Goal: Information Seeking & Learning: Learn about a topic

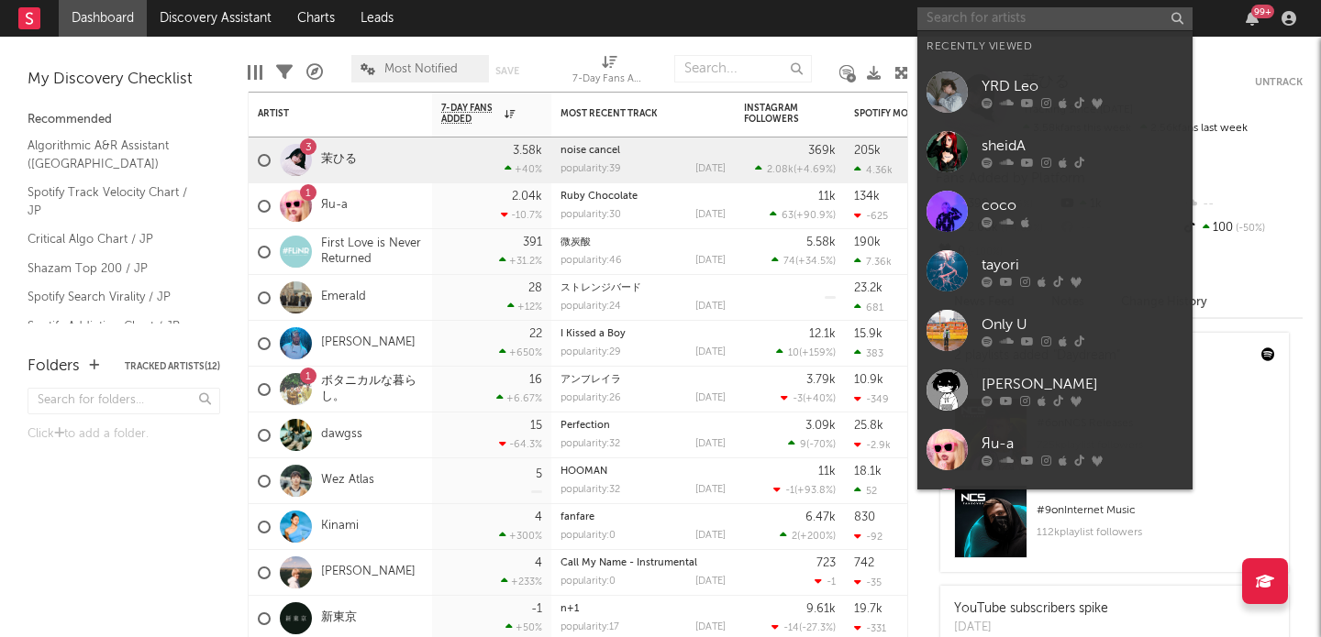
click at [1014, 28] on input "text" at bounding box center [1054, 18] width 275 height 23
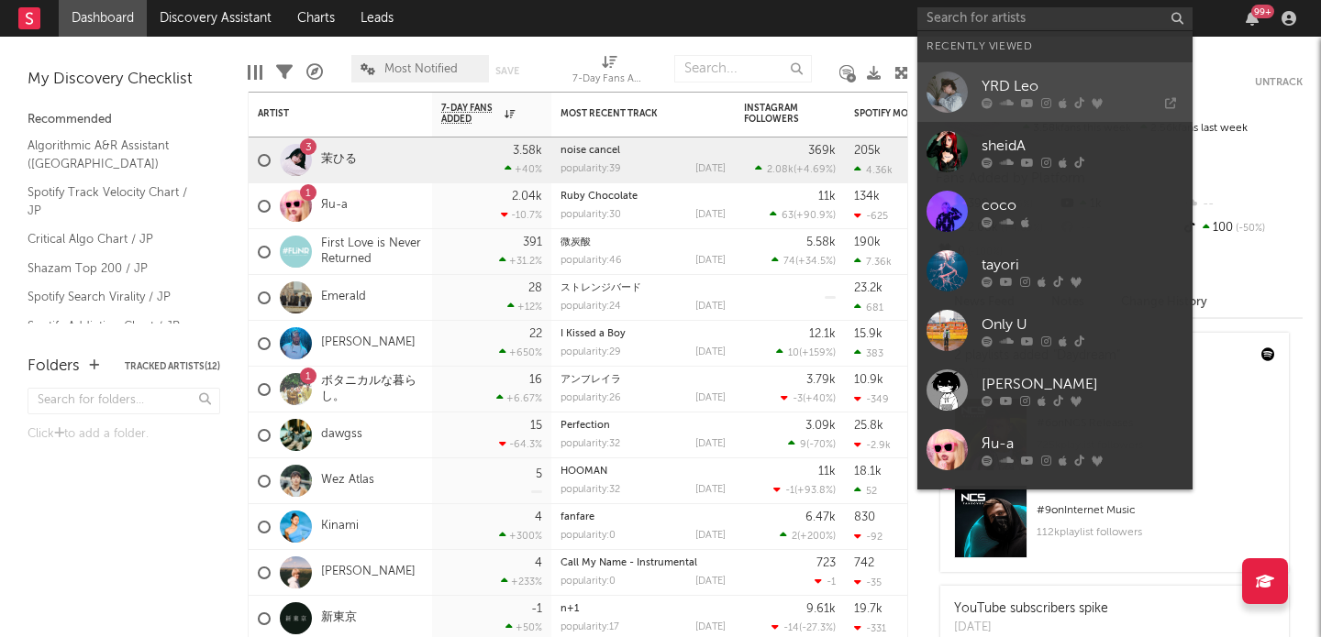
click at [1012, 72] on link "YRD [PERSON_NAME]" at bounding box center [1054, 92] width 275 height 60
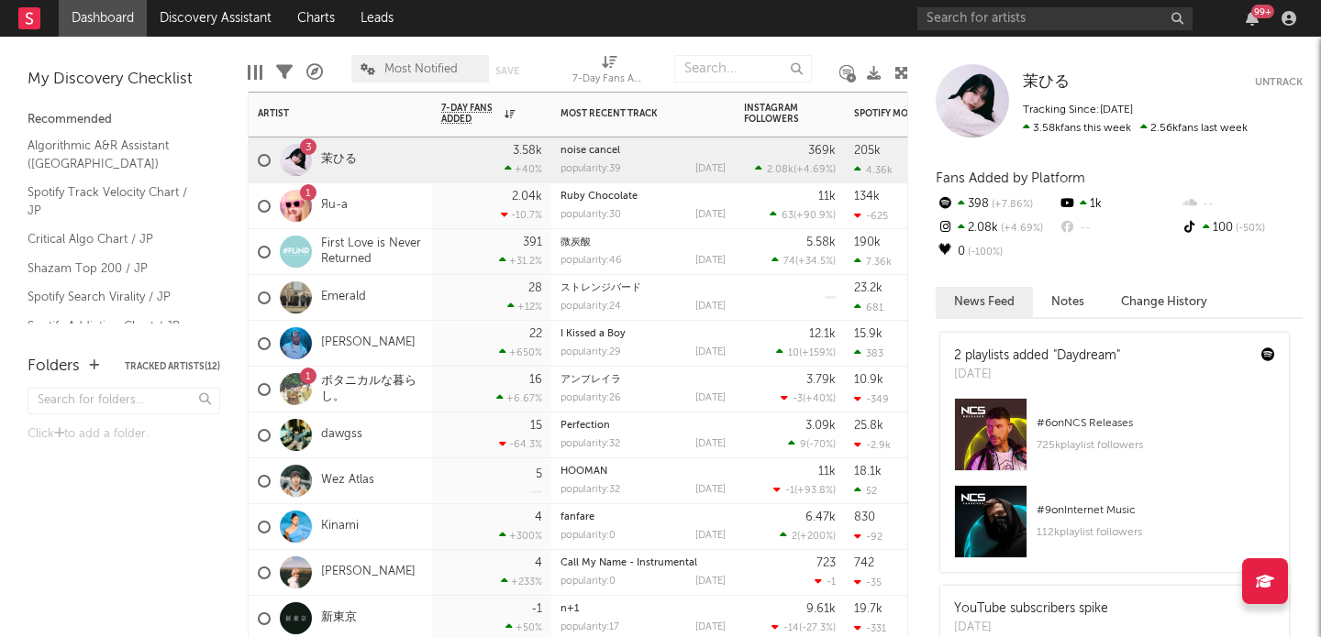
click at [341, 194] on div "1 Яu-a" at bounding box center [303, 206] width 90 height 53
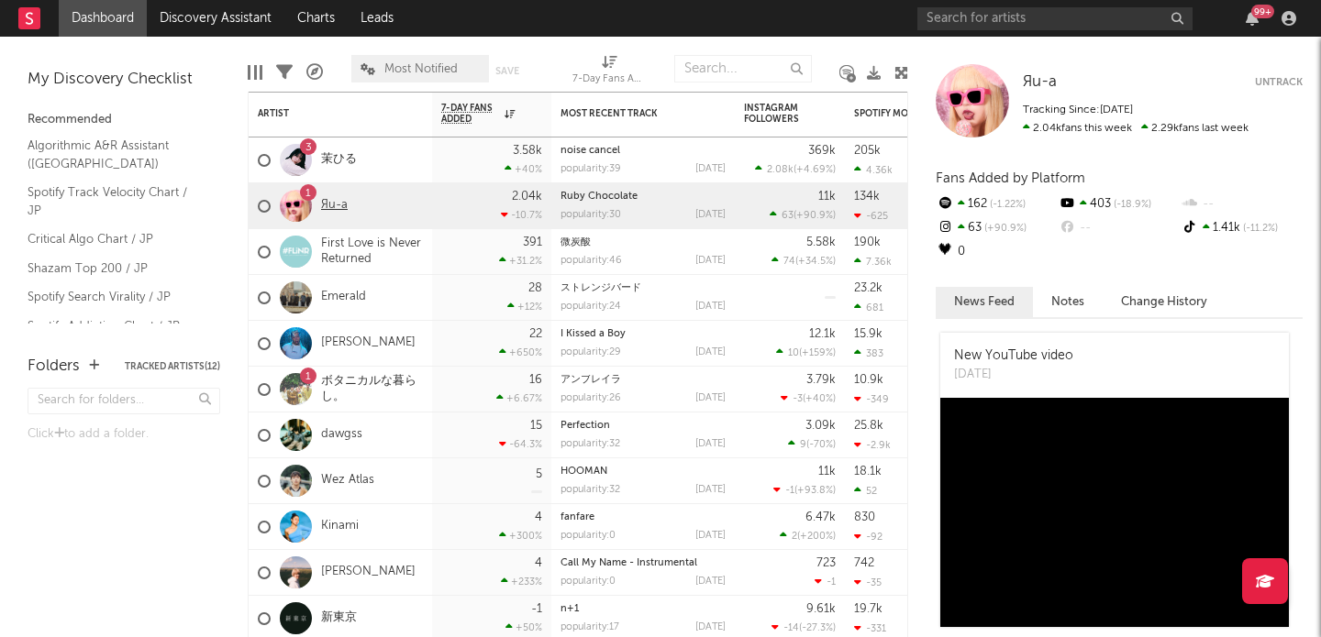
click at [338, 199] on link "Яu-a" at bounding box center [334, 206] width 27 height 16
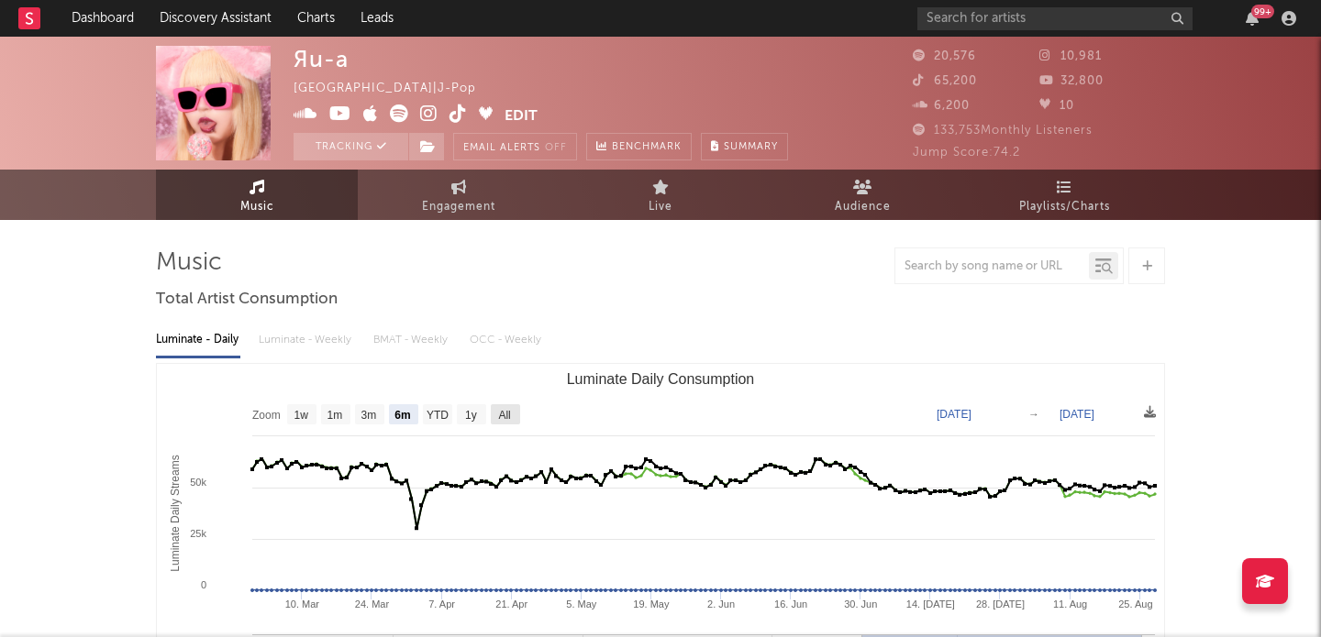
click at [504, 411] on text "All" at bounding box center [504, 415] width 12 height 13
select select "All"
type input "2024-02-08"
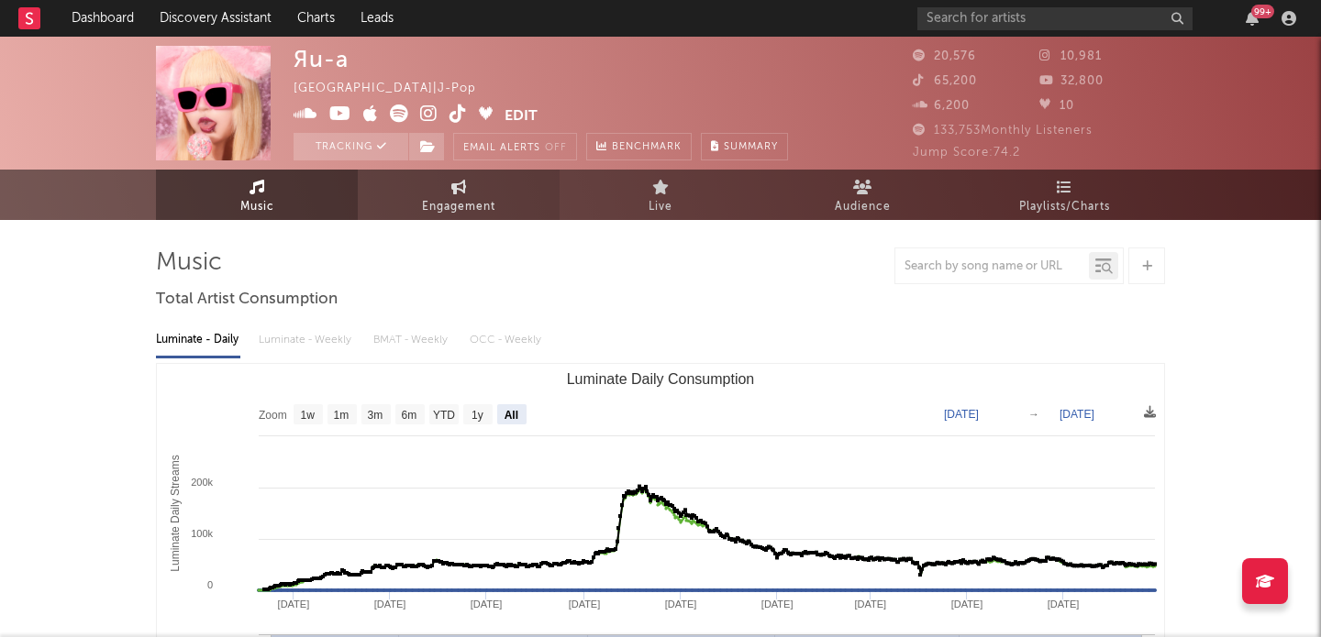
click at [476, 183] on link "Engagement" at bounding box center [459, 195] width 202 height 50
select select "1w"
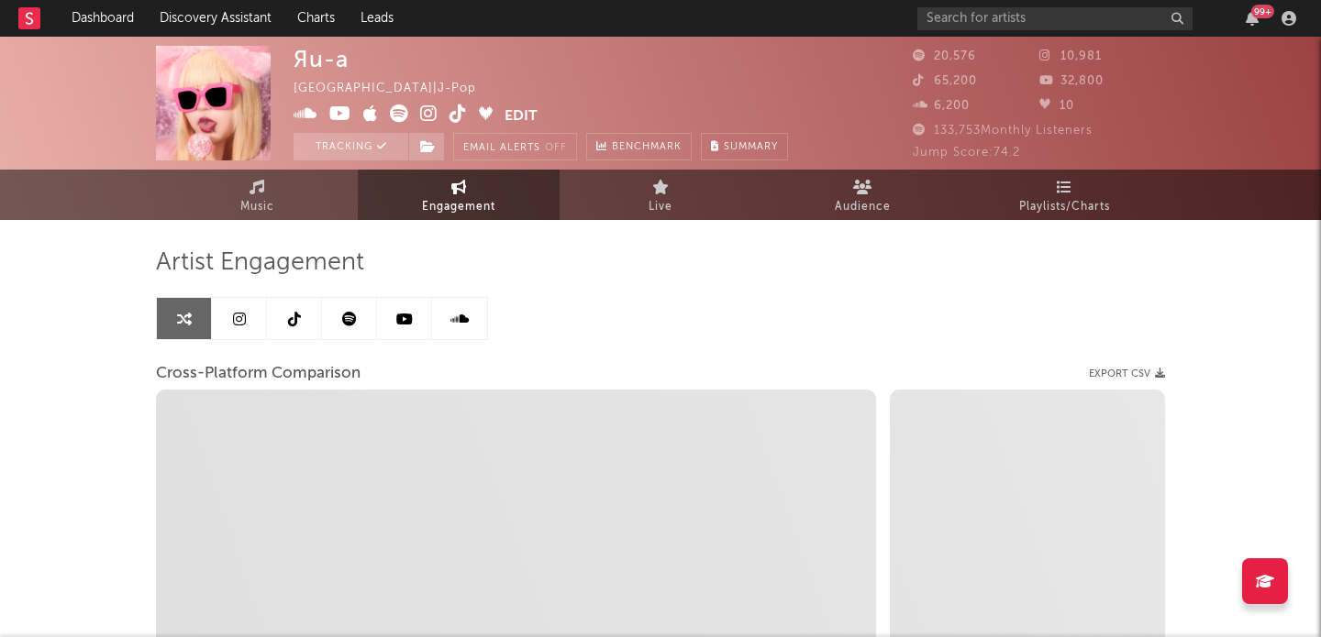
click at [248, 317] on link at bounding box center [239, 318] width 55 height 41
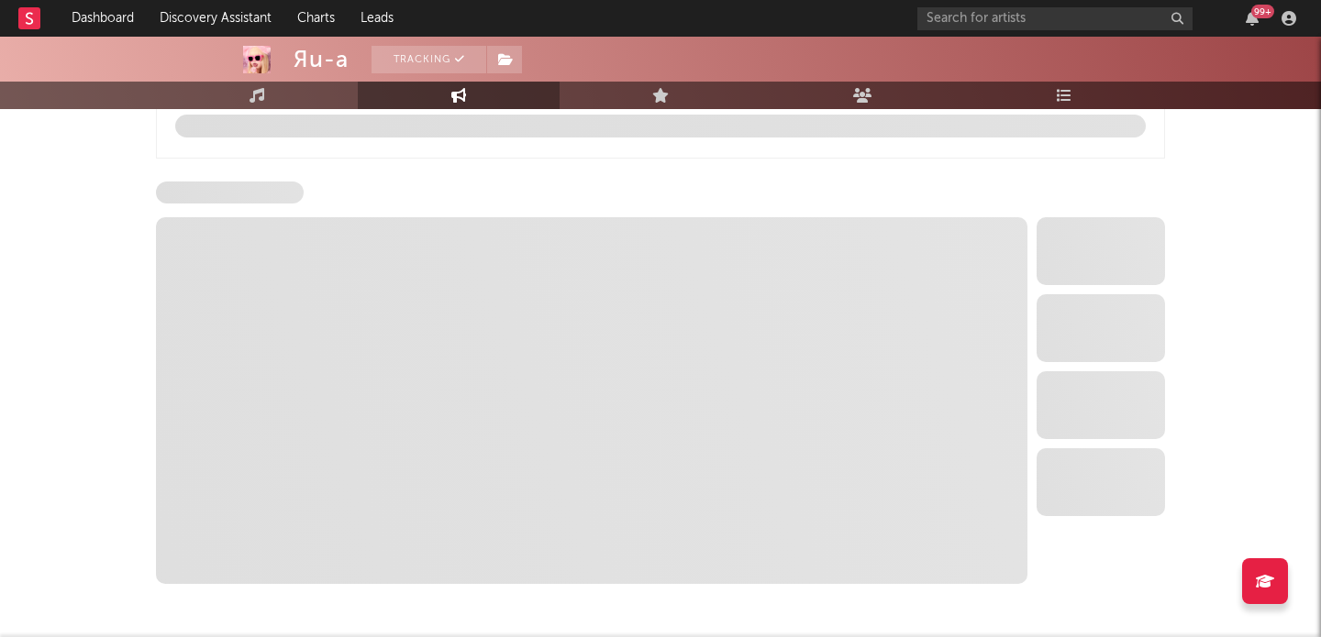
scroll to position [2067, 0]
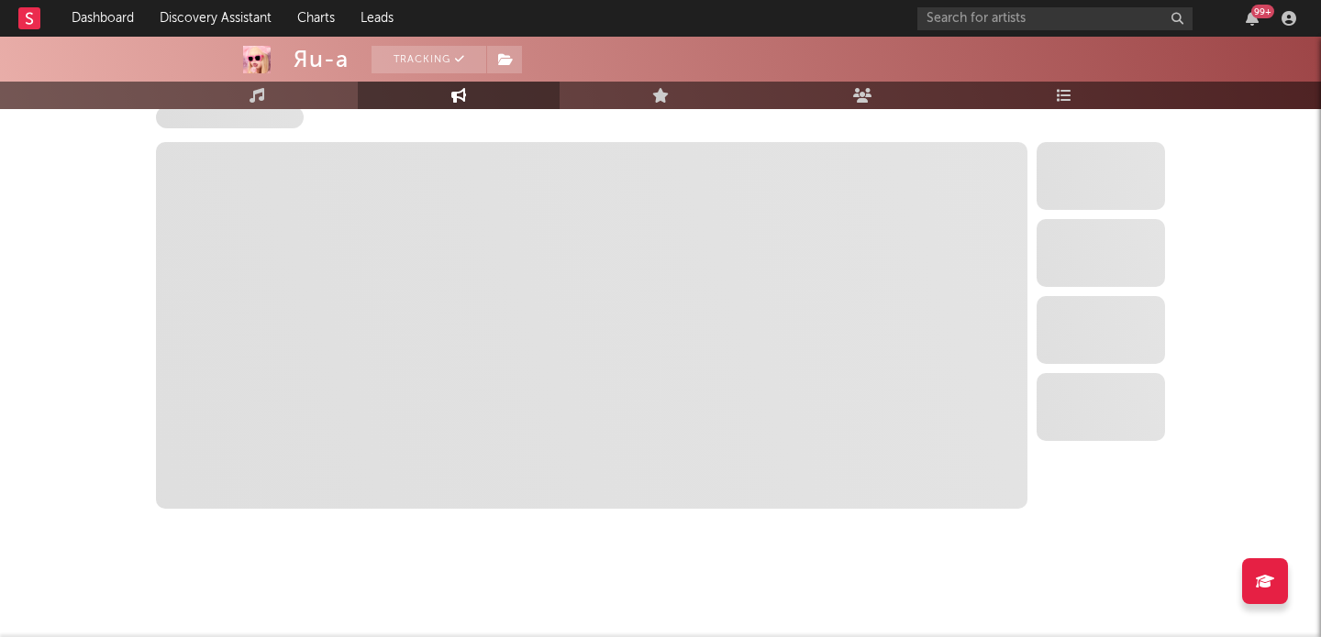
select select "6m"
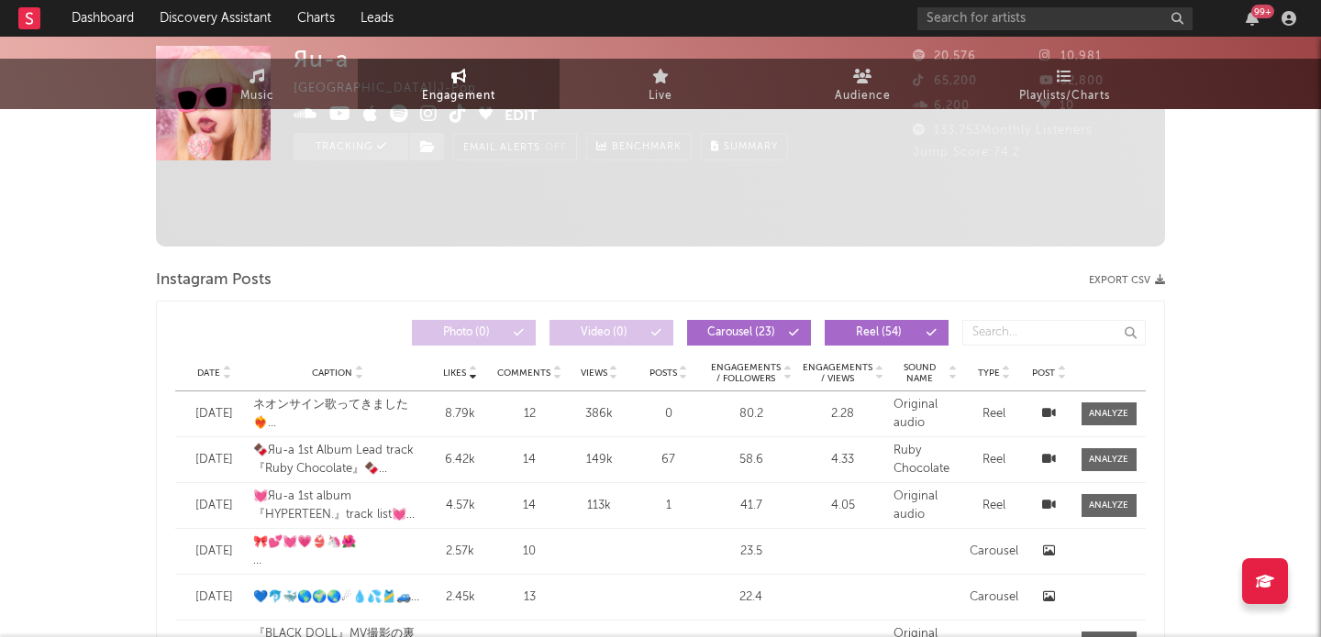
scroll to position [0, 0]
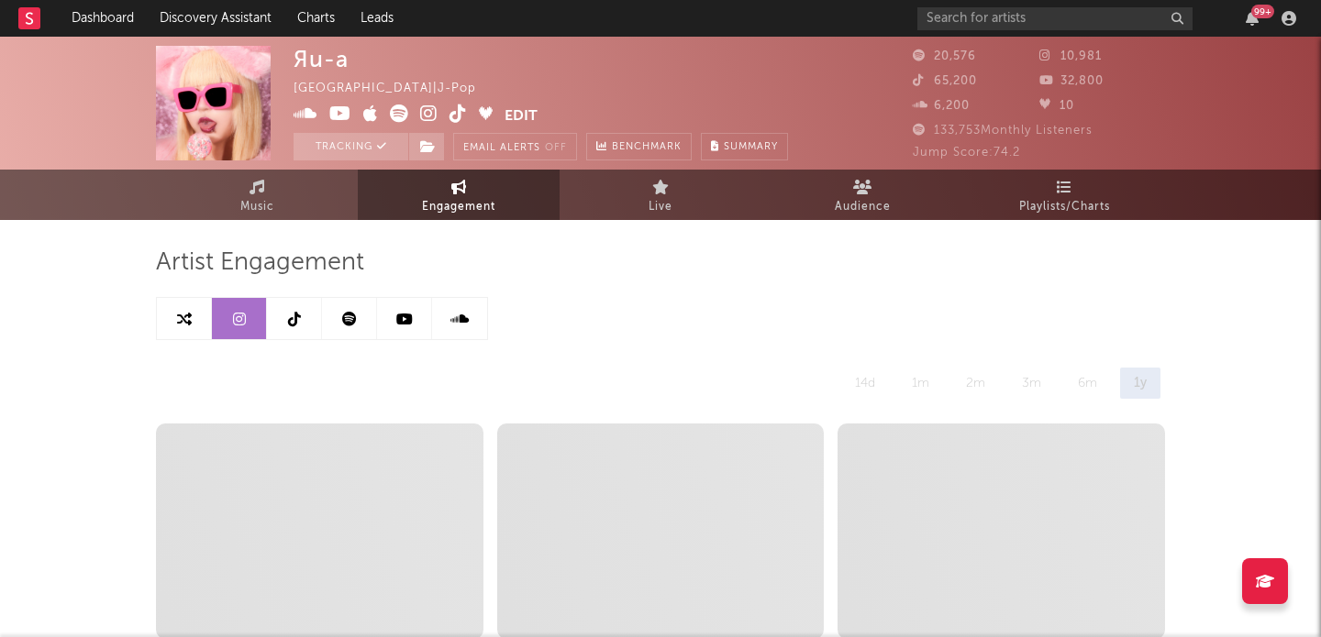
click at [305, 310] on link at bounding box center [294, 318] width 55 height 41
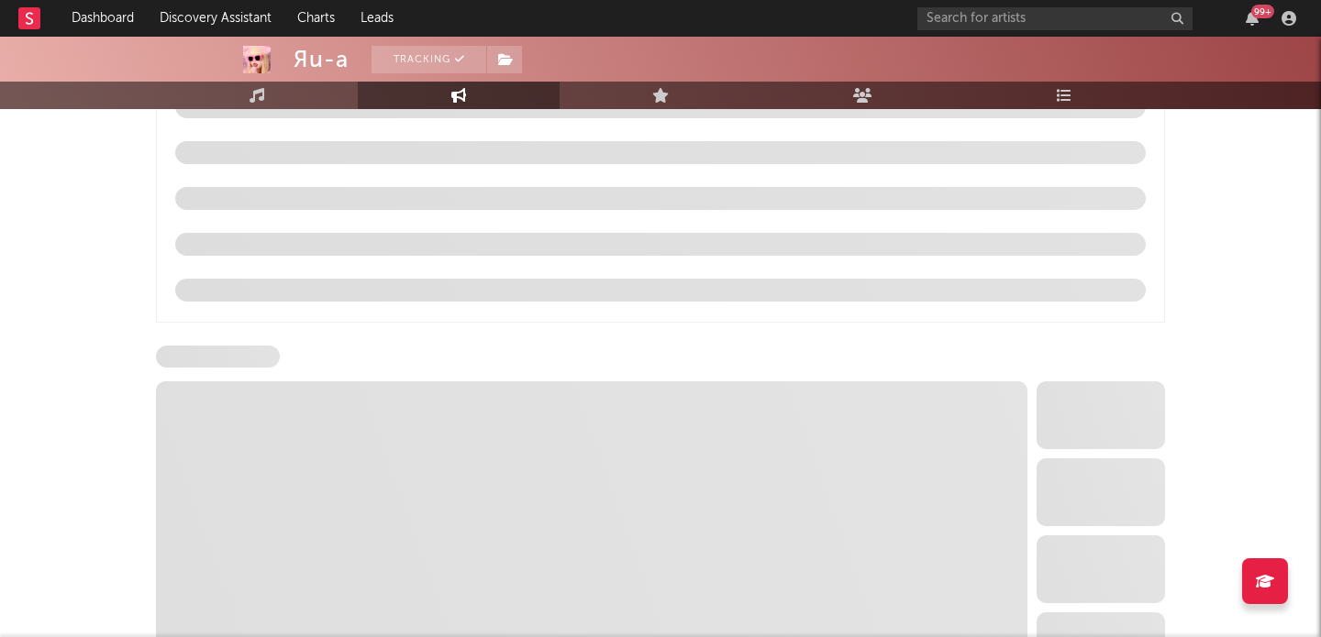
select select "6m"
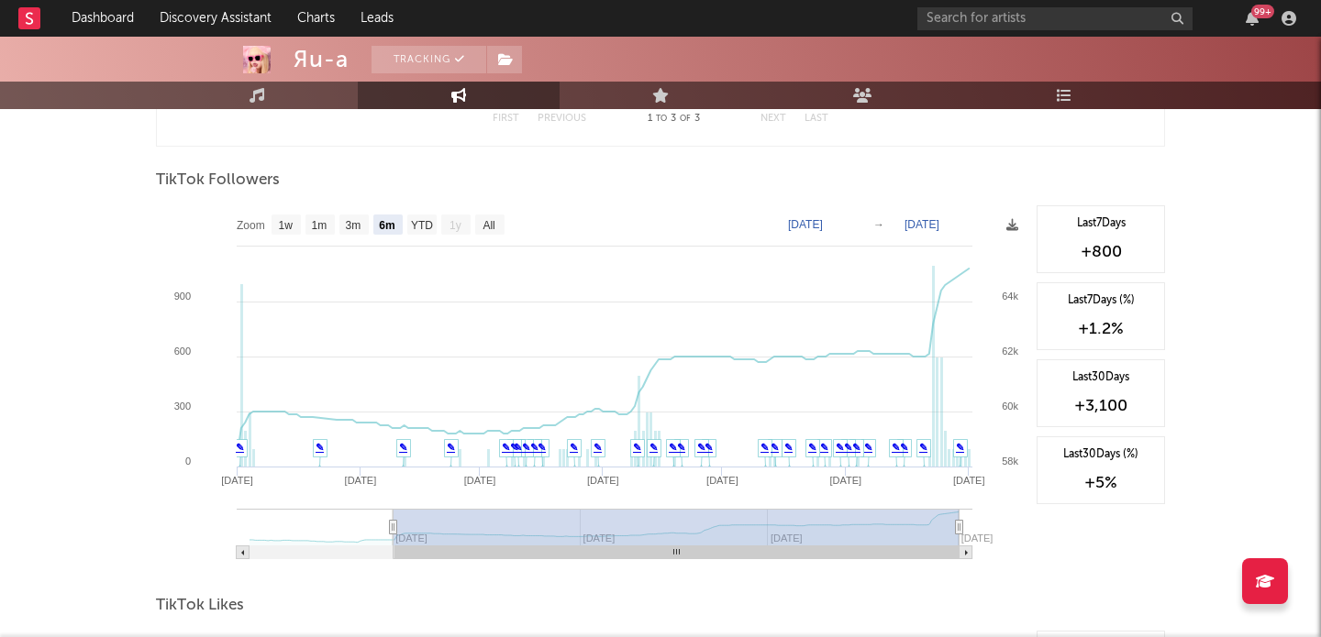
scroll to position [1668, 0]
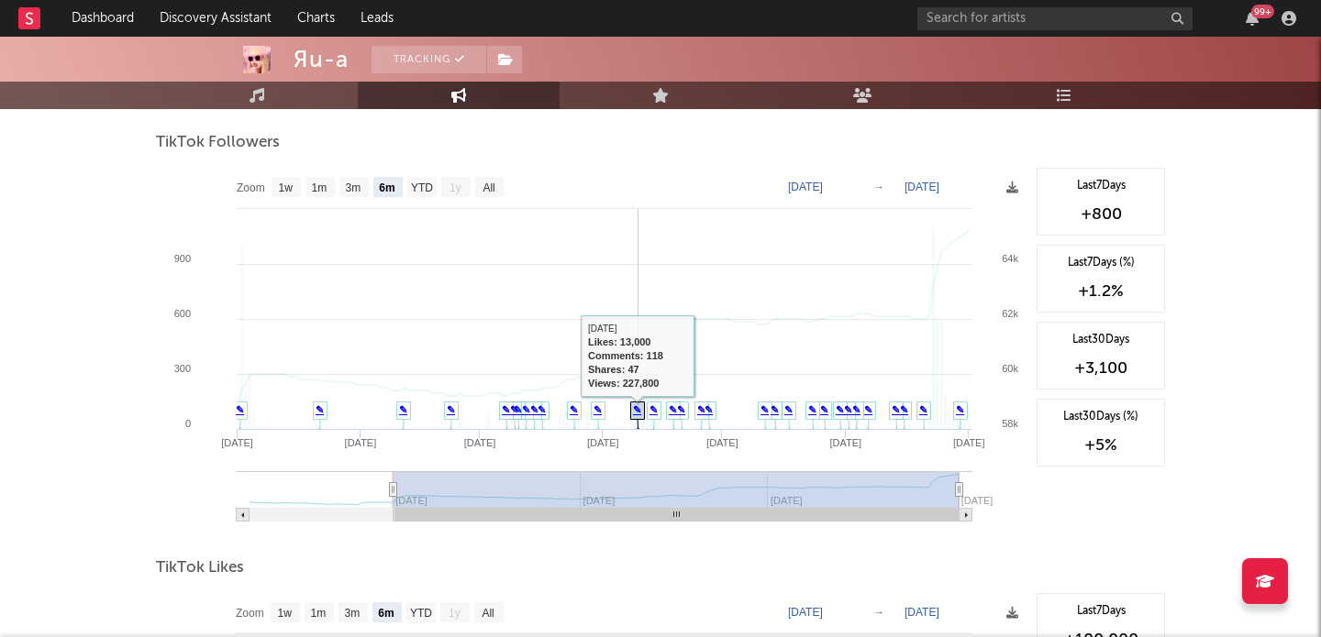
click at [631, 411] on icon at bounding box center [638, 417] width 14 height 28
click at [633, 411] on link "✎" at bounding box center [637, 409] width 8 height 11
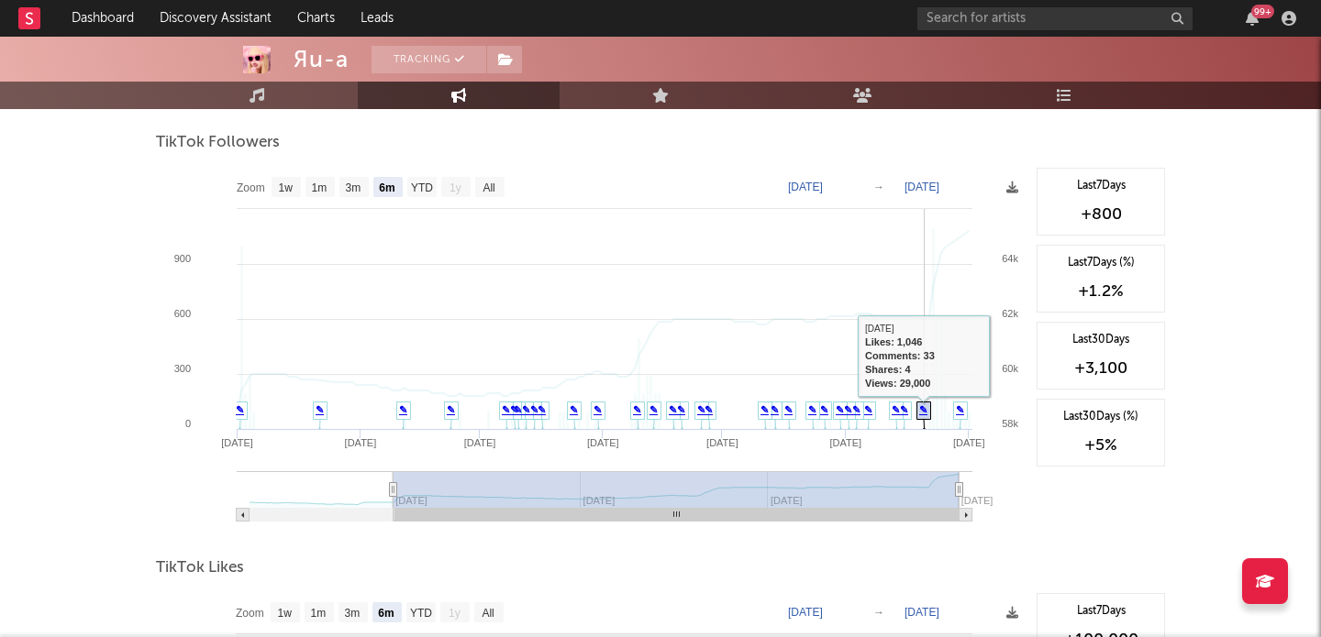
click at [924, 416] on icon at bounding box center [924, 417] width 14 height 28
click at [921, 412] on link "✎" at bounding box center [923, 409] width 8 height 11
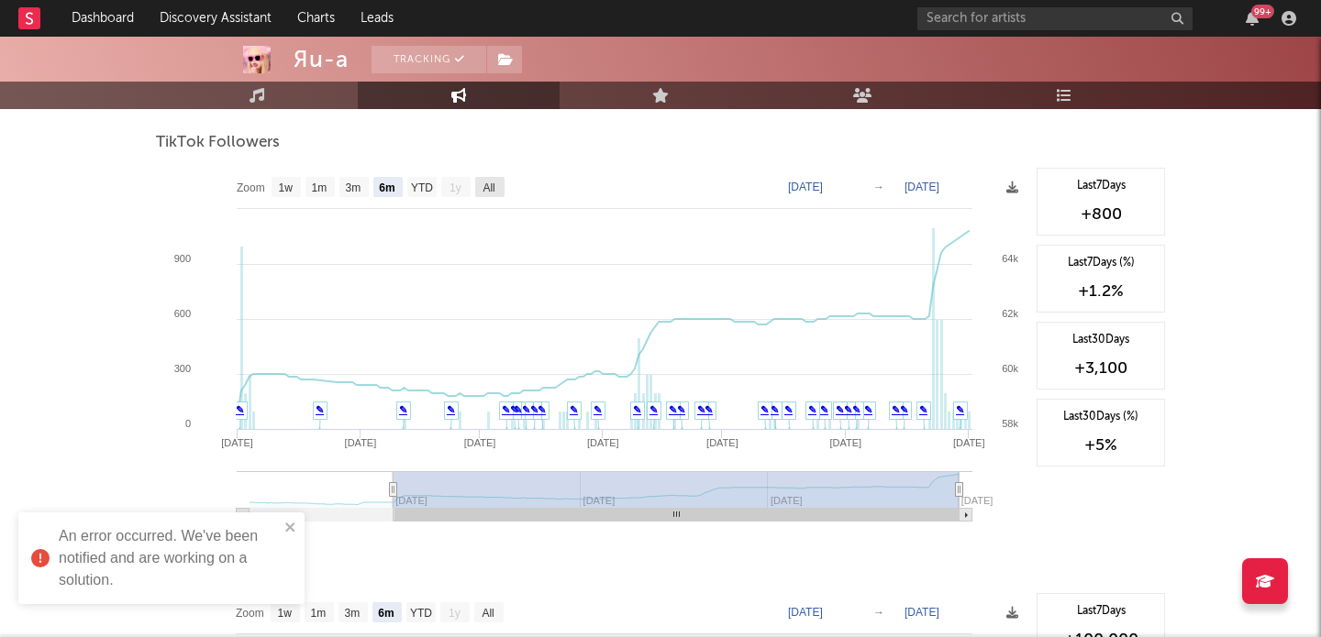
click at [493, 182] on text "All" at bounding box center [488, 188] width 12 height 13
select select "All"
type input "2025-01-13"
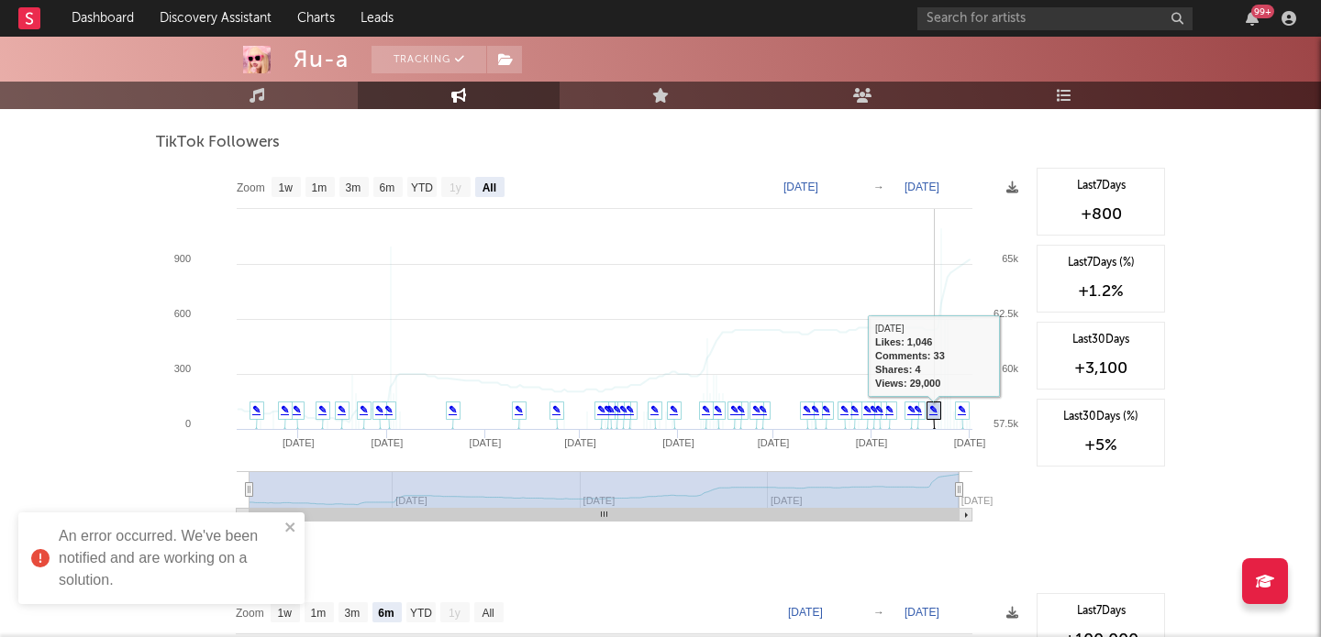
click at [930, 415] on link "✎" at bounding box center [933, 409] width 8 height 11
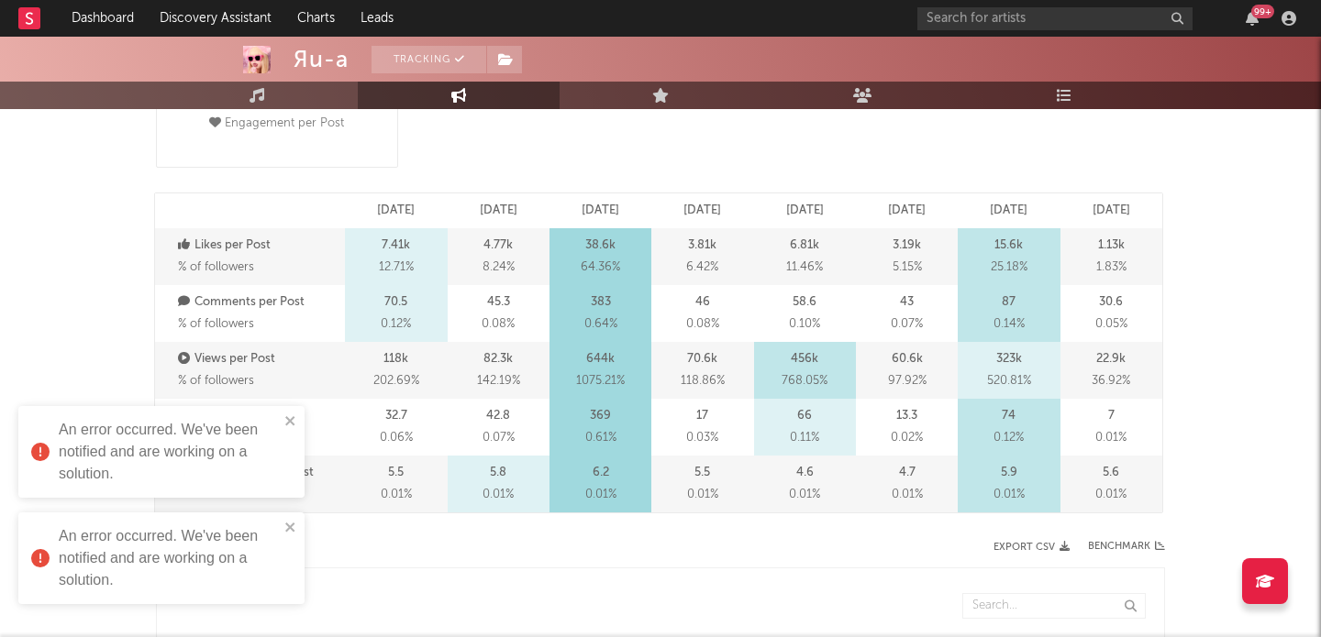
scroll to position [0, 0]
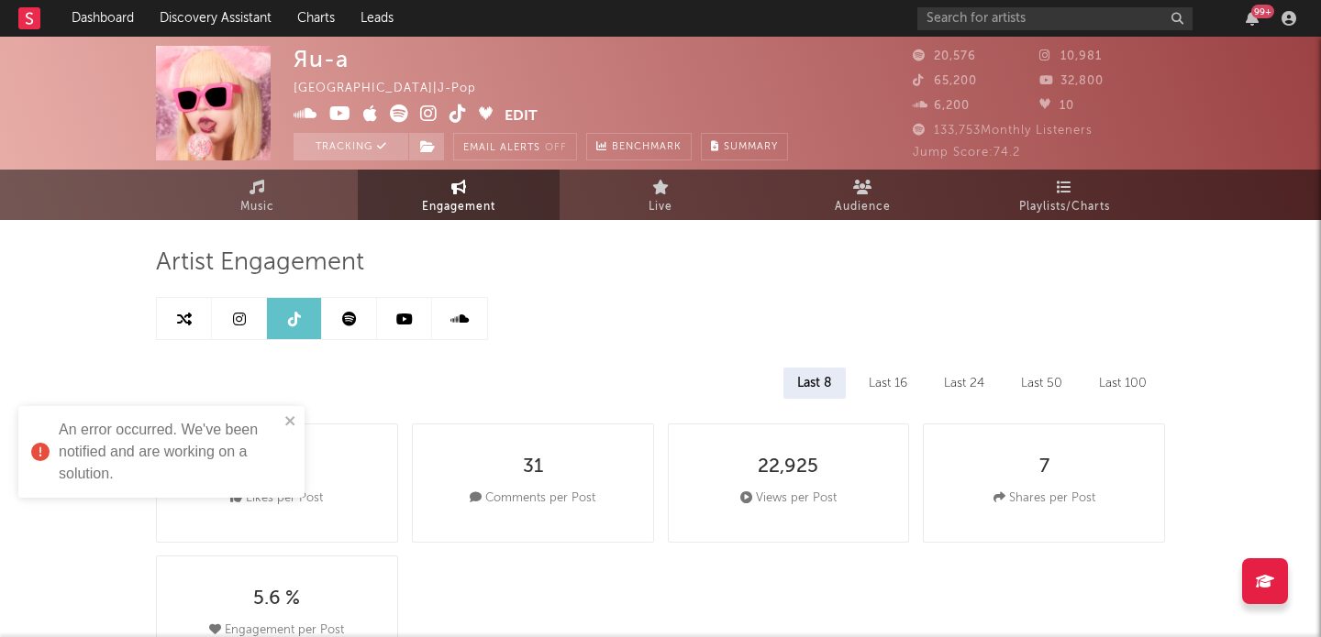
click at [411, 323] on icon at bounding box center [404, 319] width 17 height 15
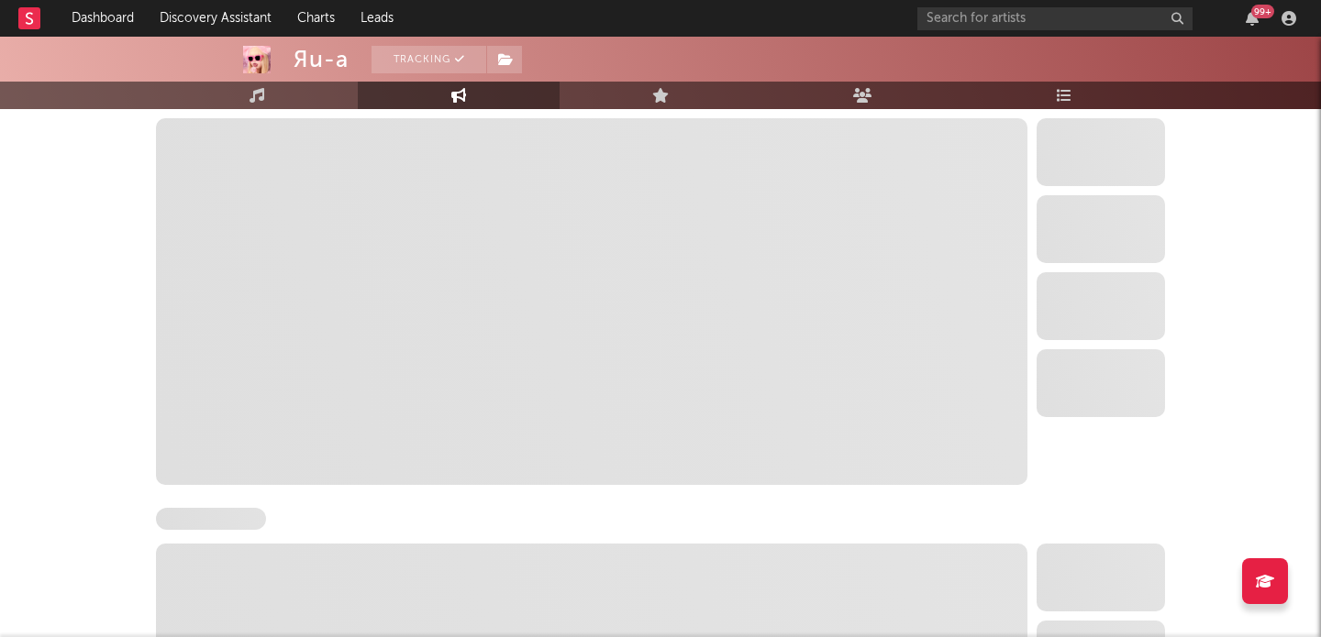
scroll to position [1554, 0]
select select "6m"
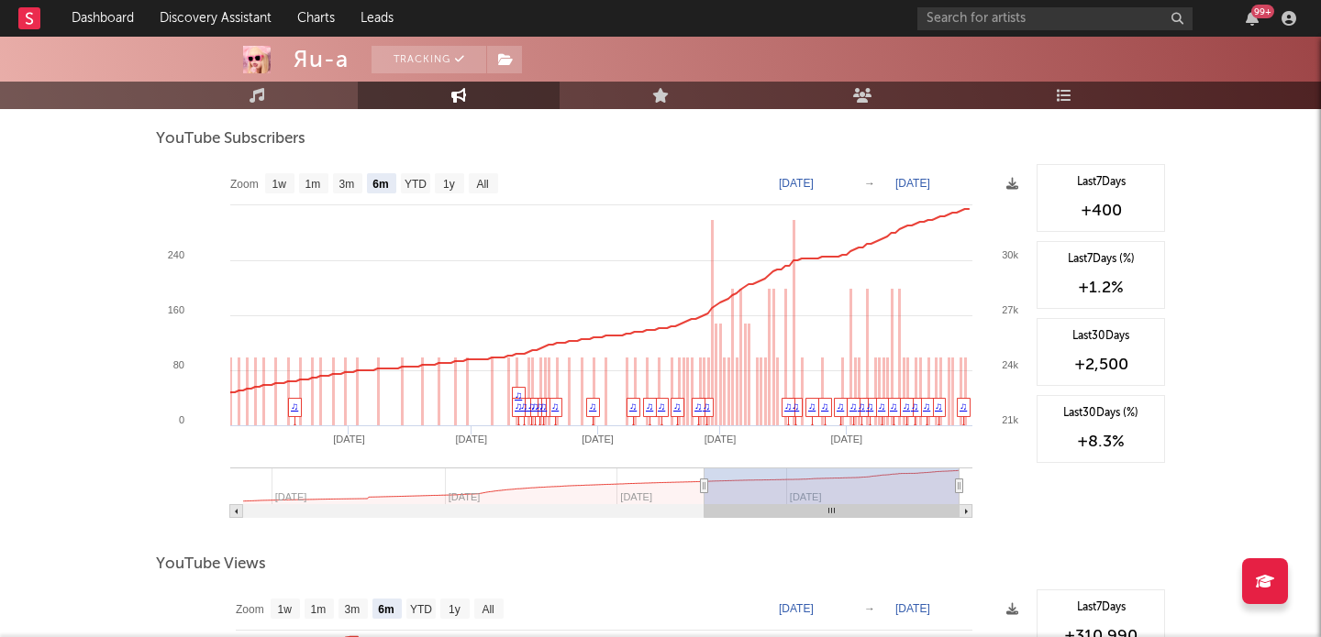
scroll to position [1477, 0]
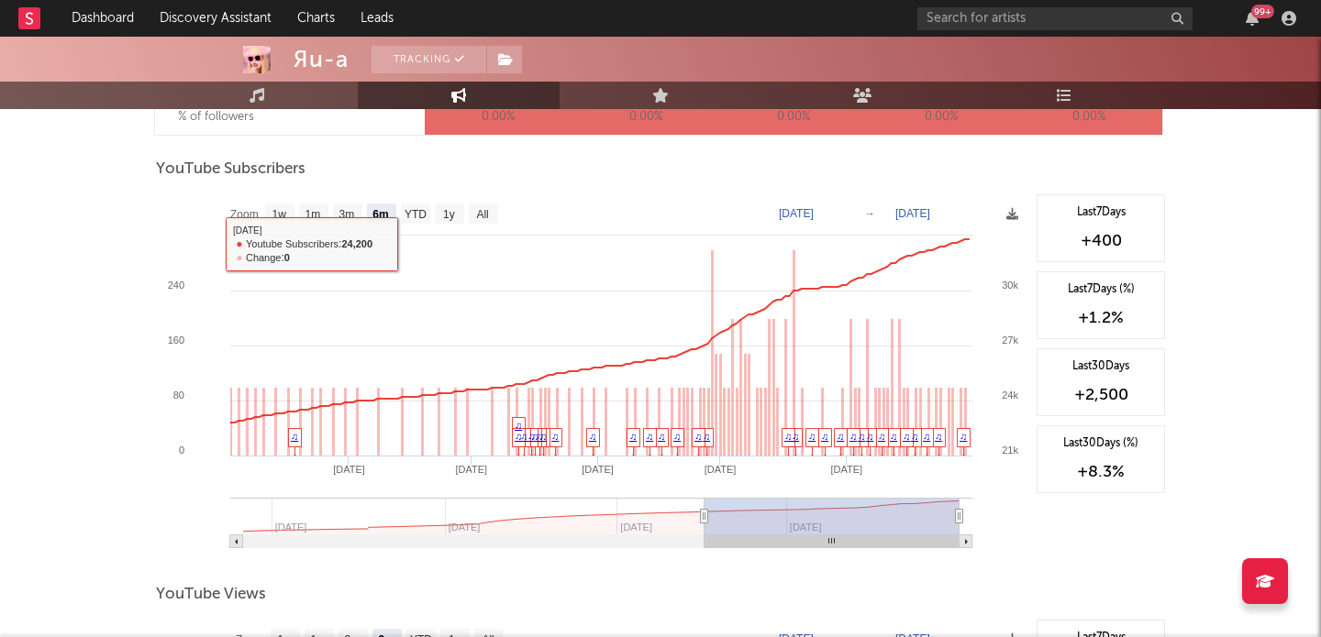
click at [482, 210] on text "All" at bounding box center [482, 214] width 12 height 13
select select "All"
type input "2024-04-08"
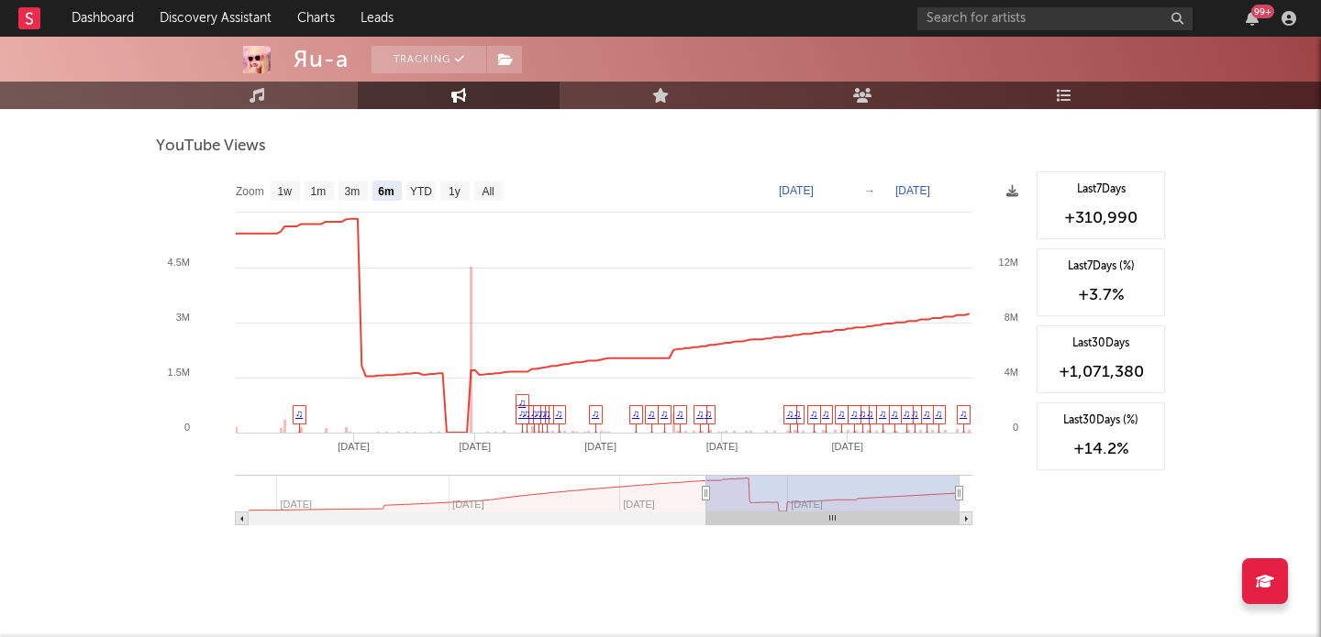
scroll to position [1920, 0]
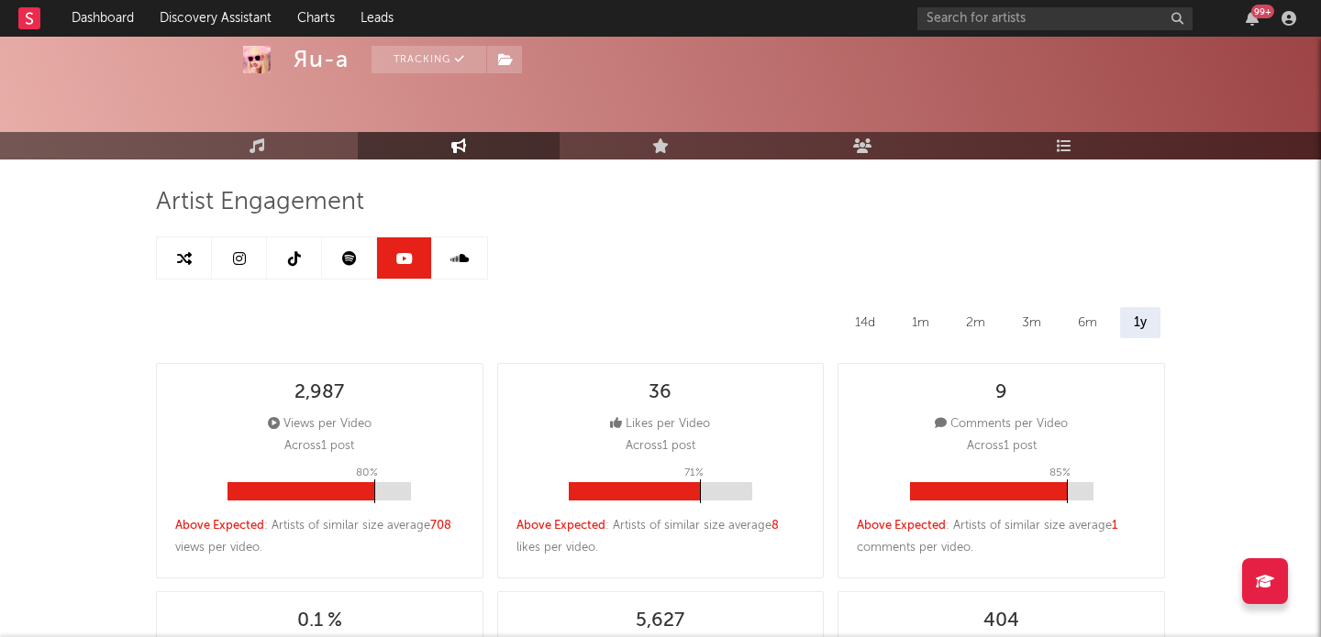
scroll to position [0, 0]
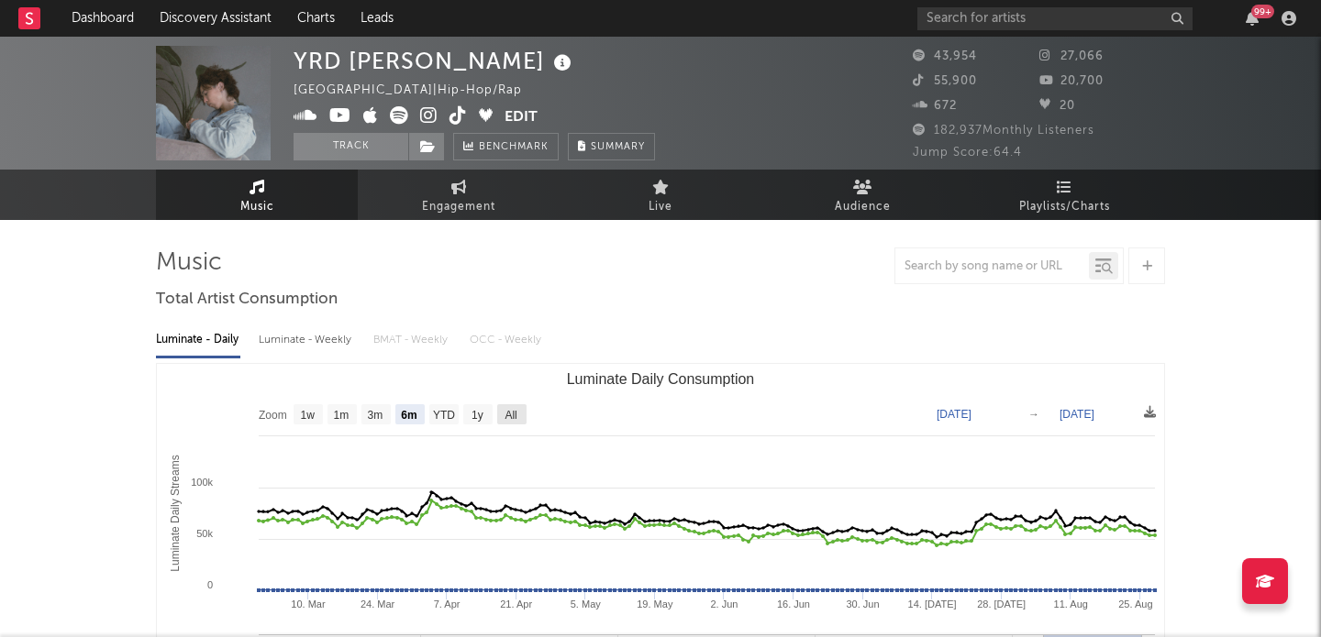
click at [514, 415] on text "All" at bounding box center [510, 415] width 12 height 13
select select "All"
type input "[DATE]"
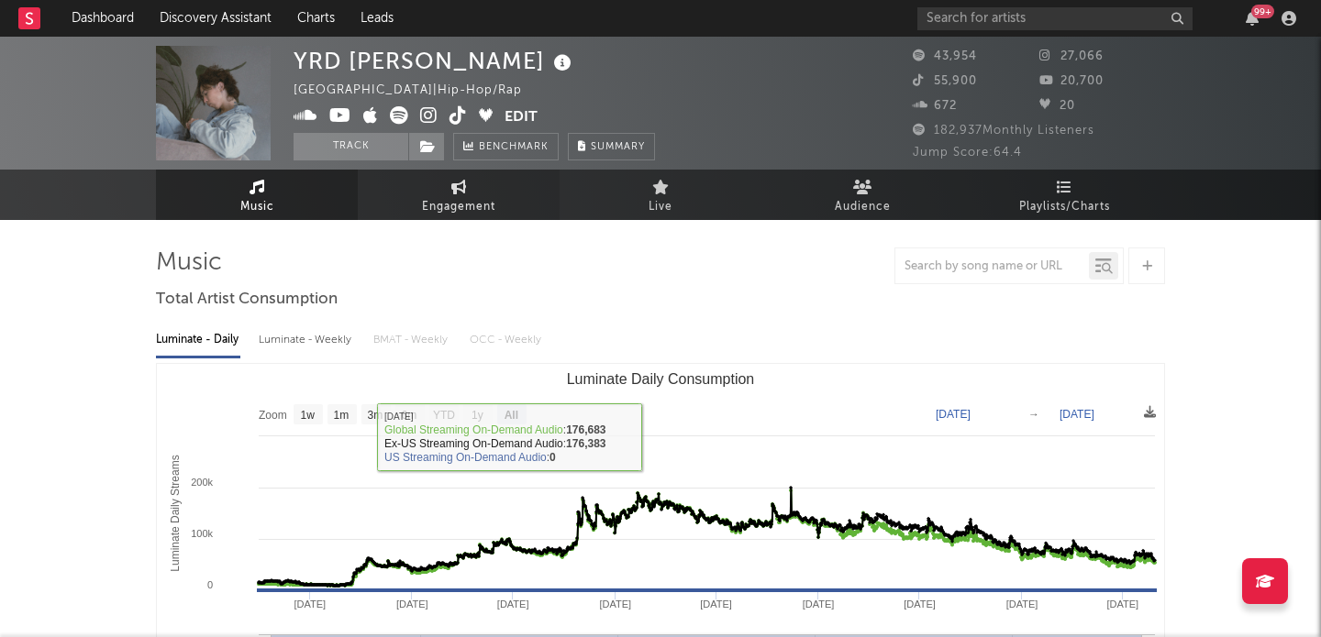
click at [462, 174] on link "Engagement" at bounding box center [459, 195] width 202 height 50
select select "1w"
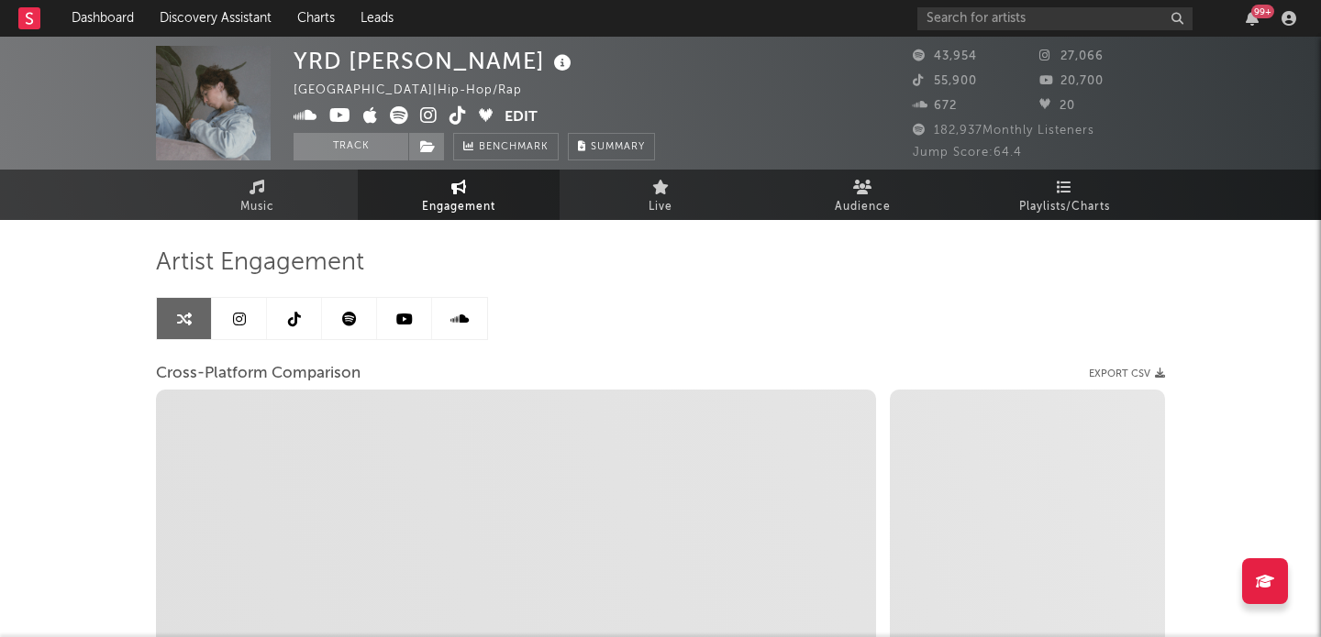
click at [309, 323] on link at bounding box center [294, 318] width 55 height 41
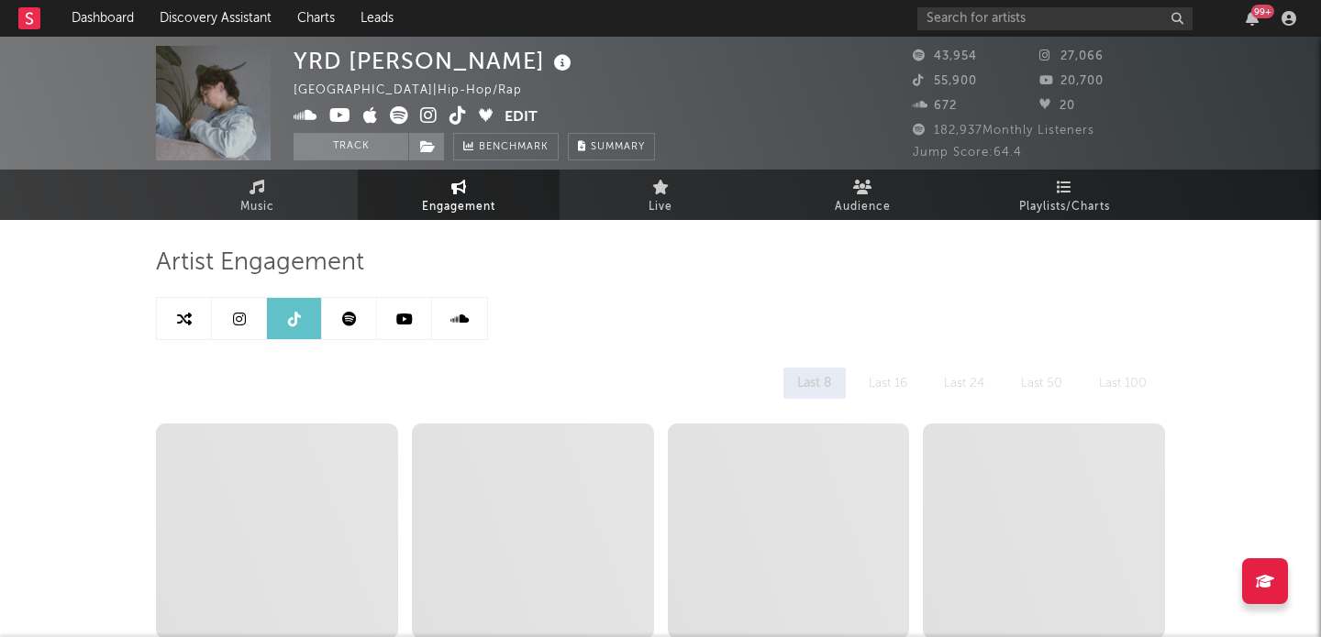
click at [239, 321] on icon at bounding box center [239, 319] width 13 height 15
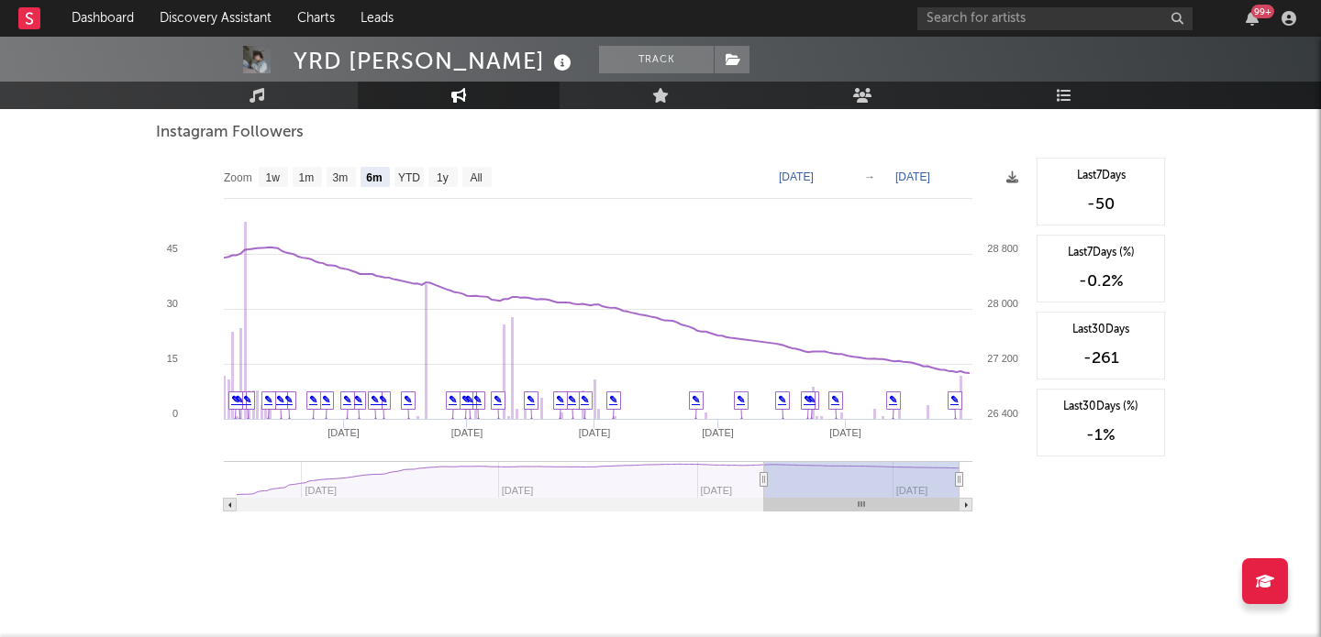
scroll to position [1944, 0]
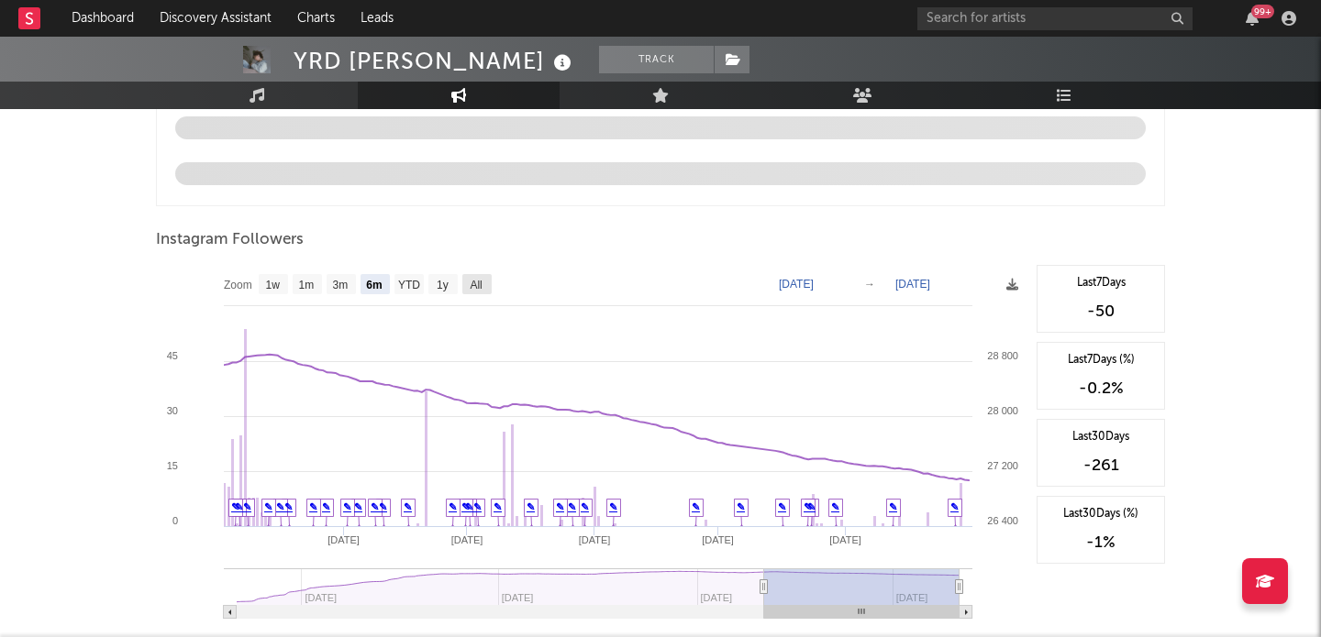
click at [485, 277] on rect at bounding box center [476, 284] width 29 height 20
select select "All"
type input "[DATE]"
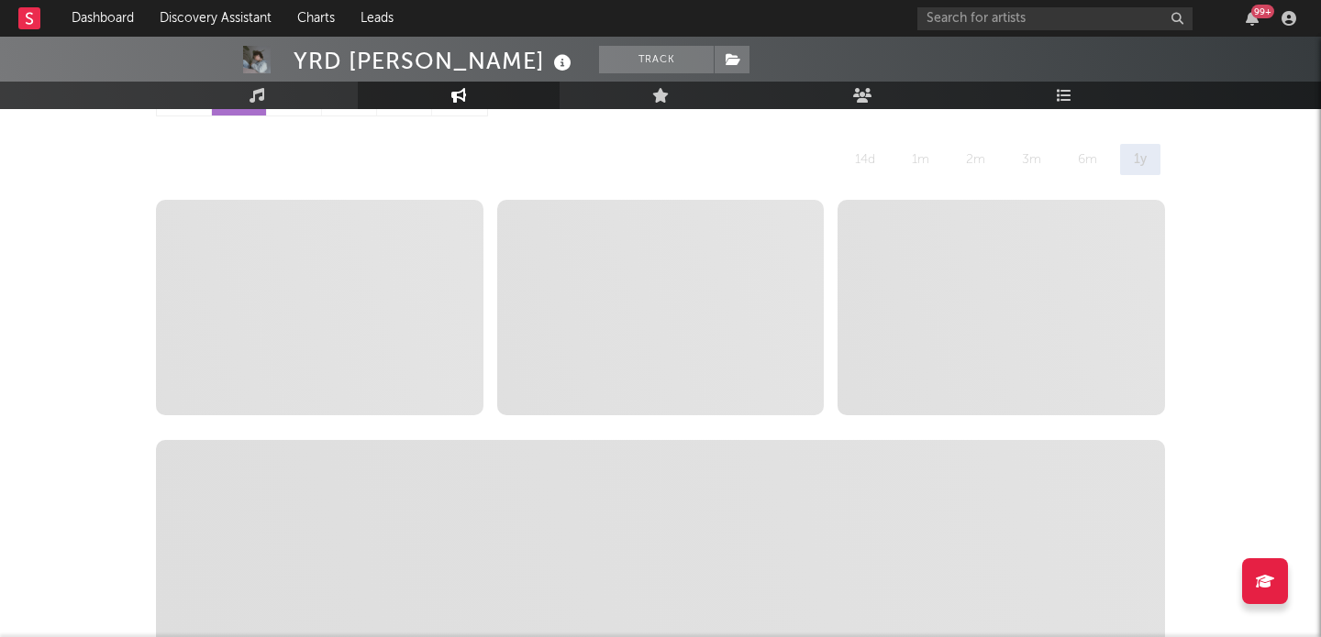
scroll to position [0, 0]
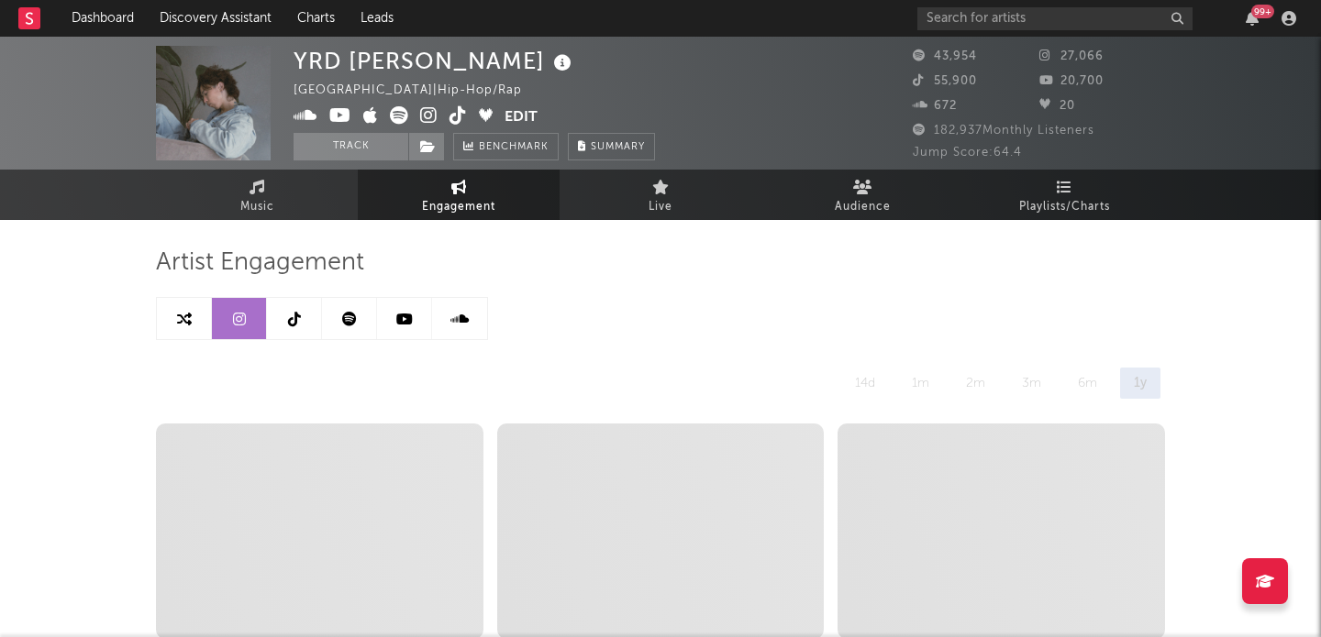
click at [301, 327] on link at bounding box center [294, 318] width 55 height 41
select select "6m"
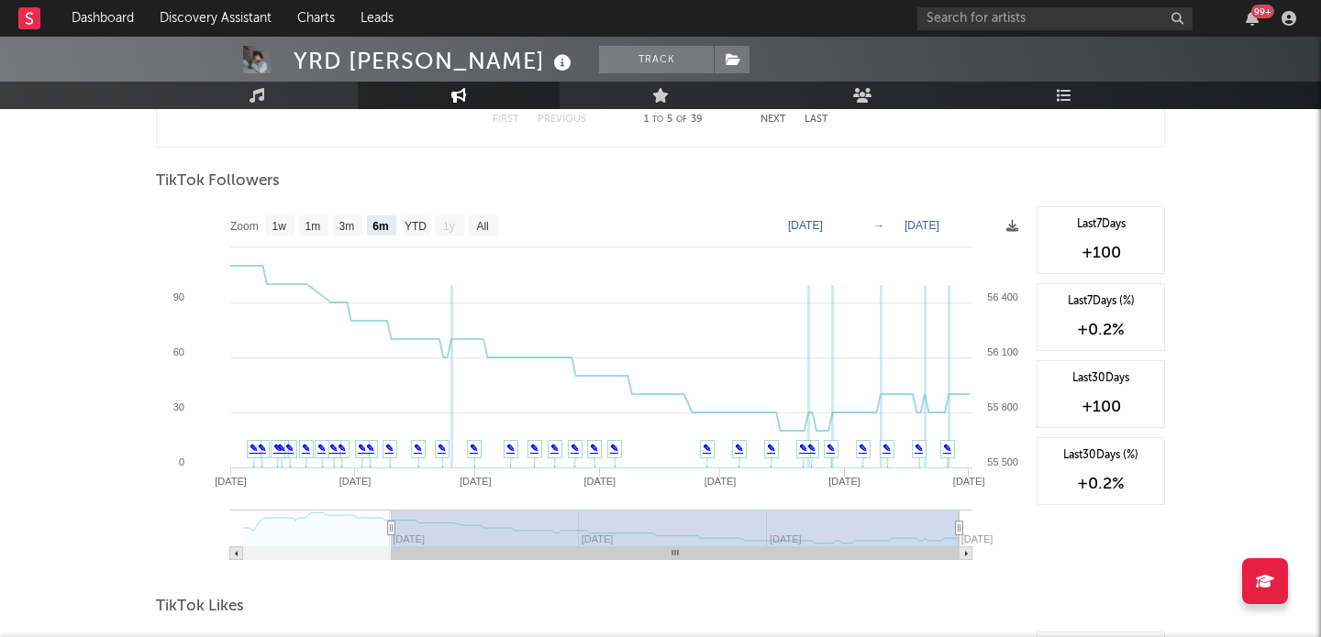
scroll to position [1719, 0]
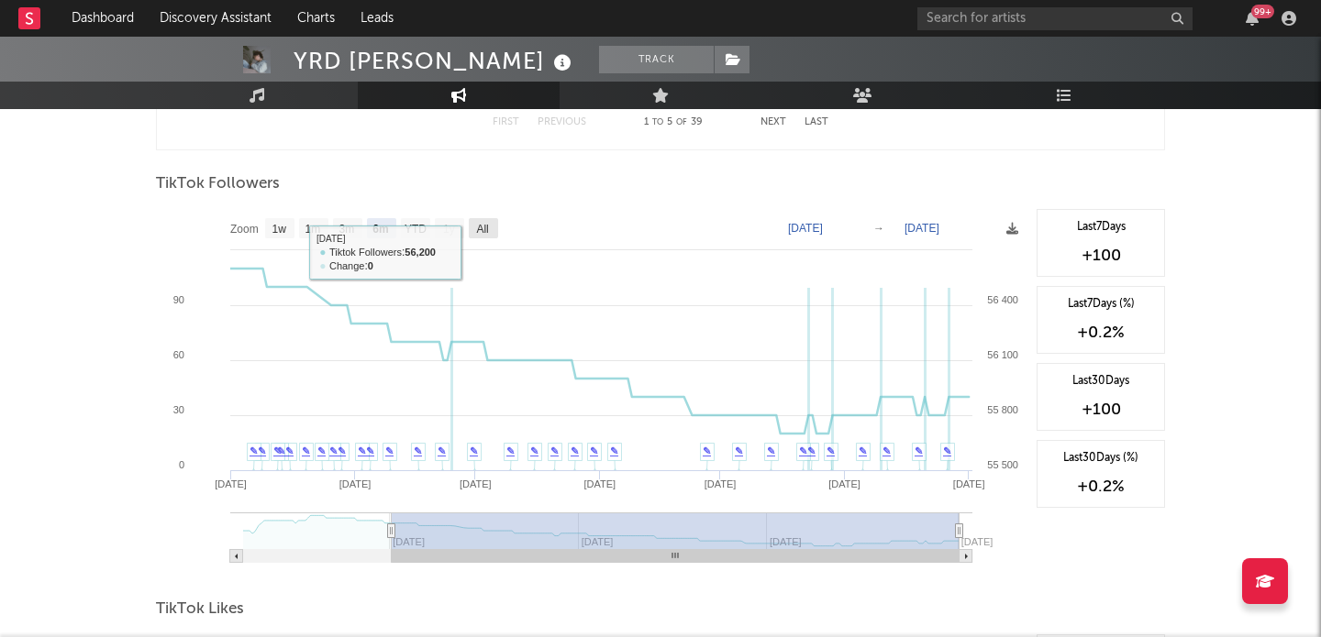
click at [484, 234] on text "All" at bounding box center [482, 229] width 12 height 13
select select "All"
type input "[DATE]"
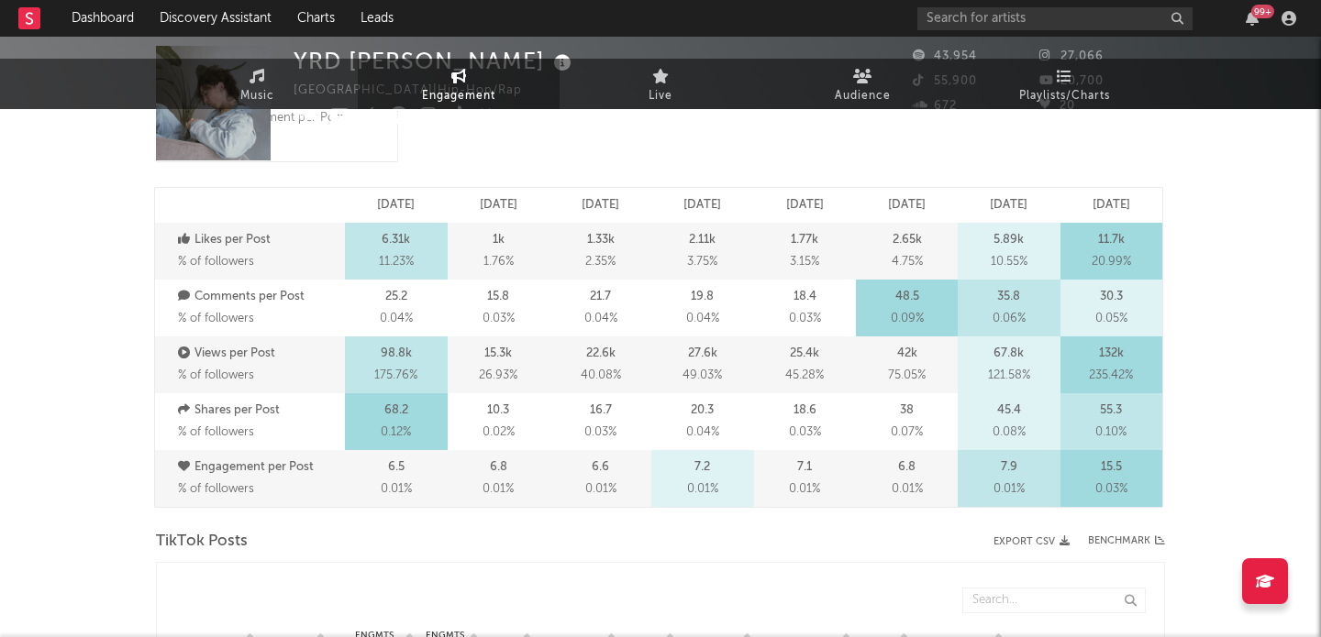
scroll to position [0, 0]
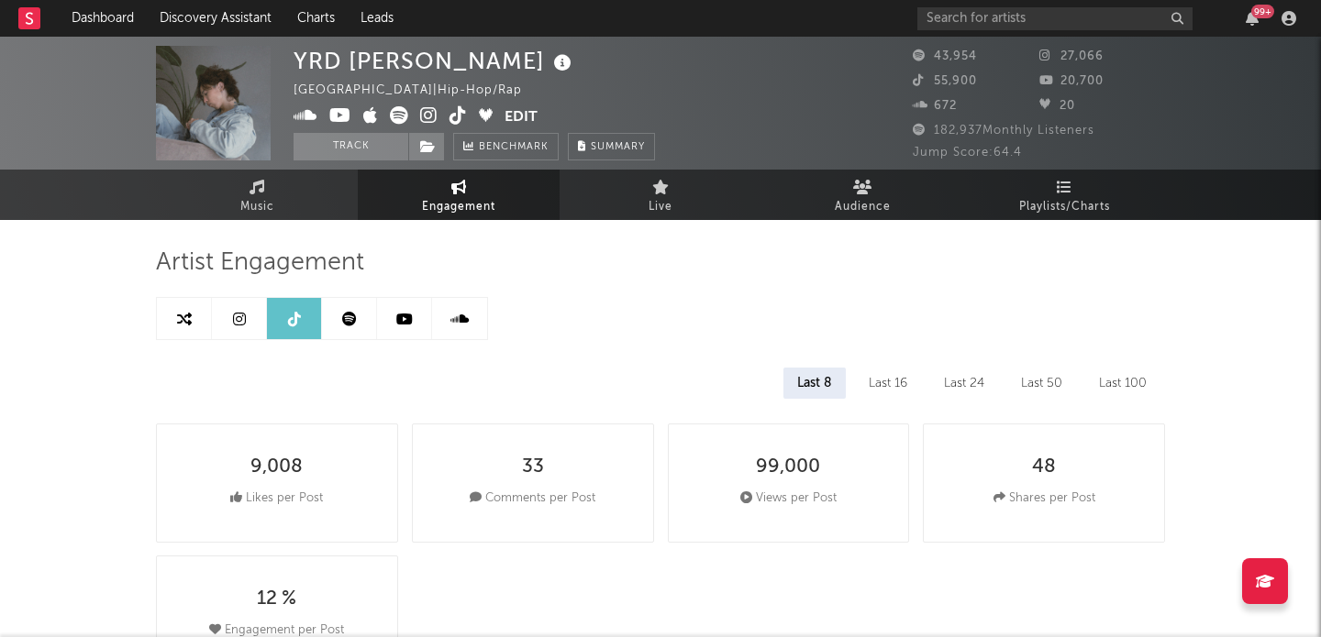
click at [396, 317] on icon at bounding box center [404, 319] width 17 height 15
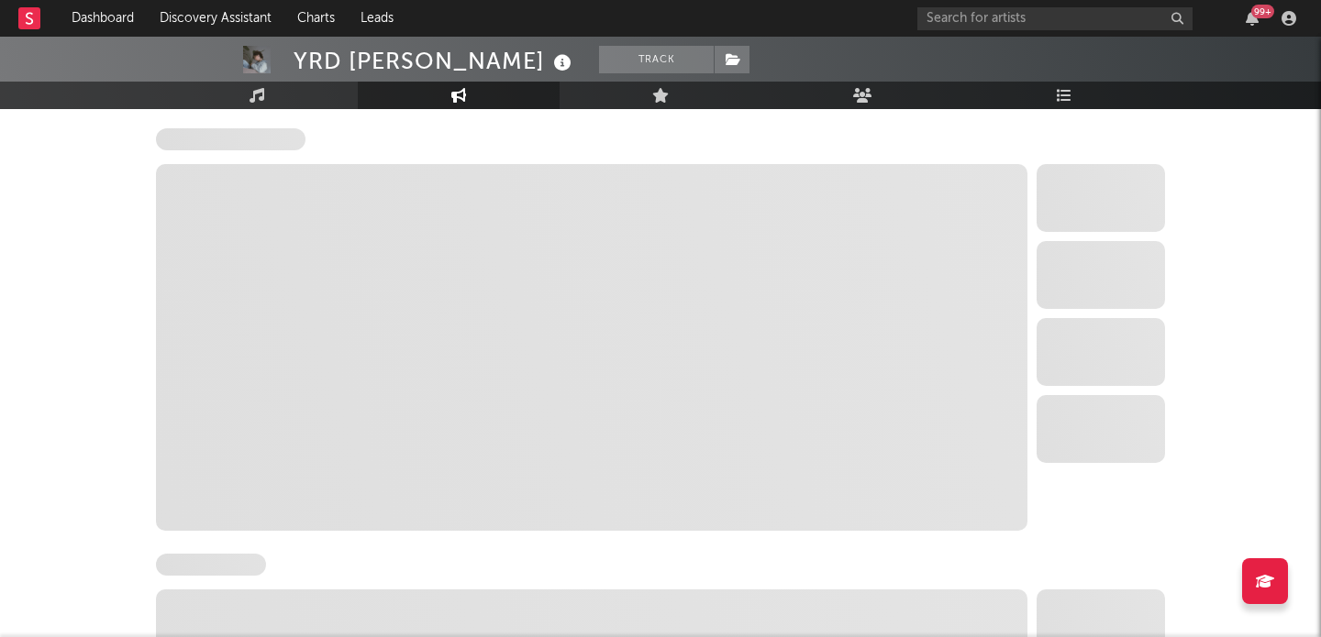
scroll to position [1516, 0]
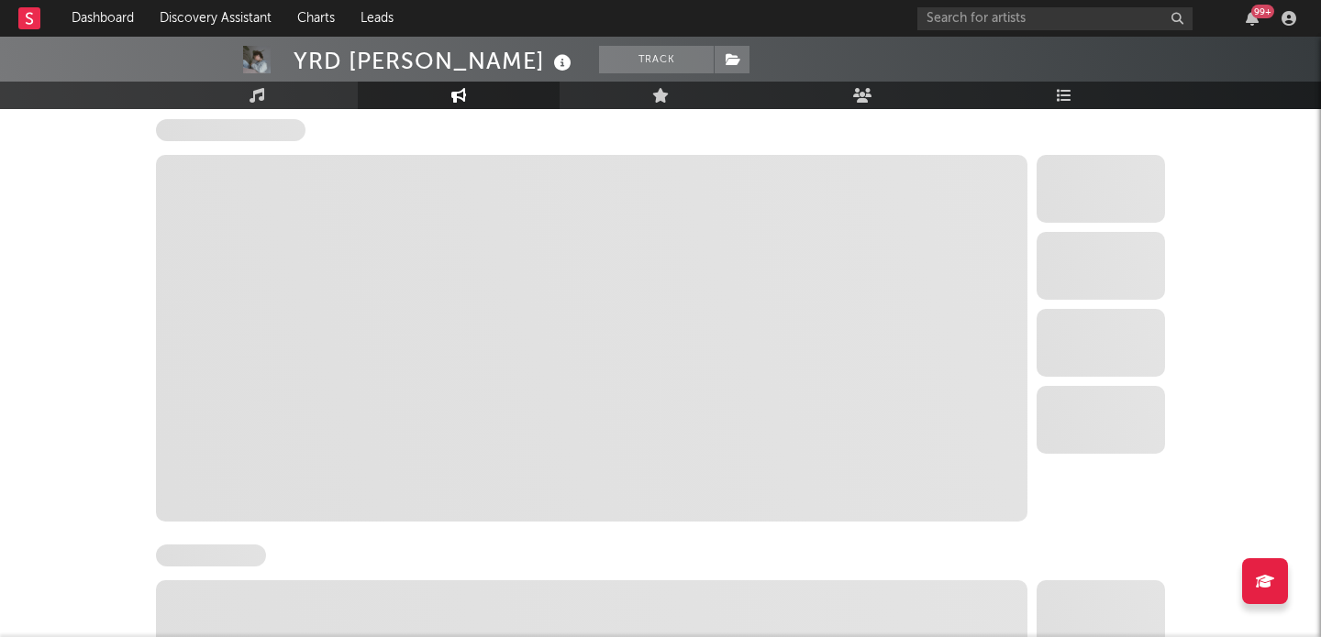
select select "6m"
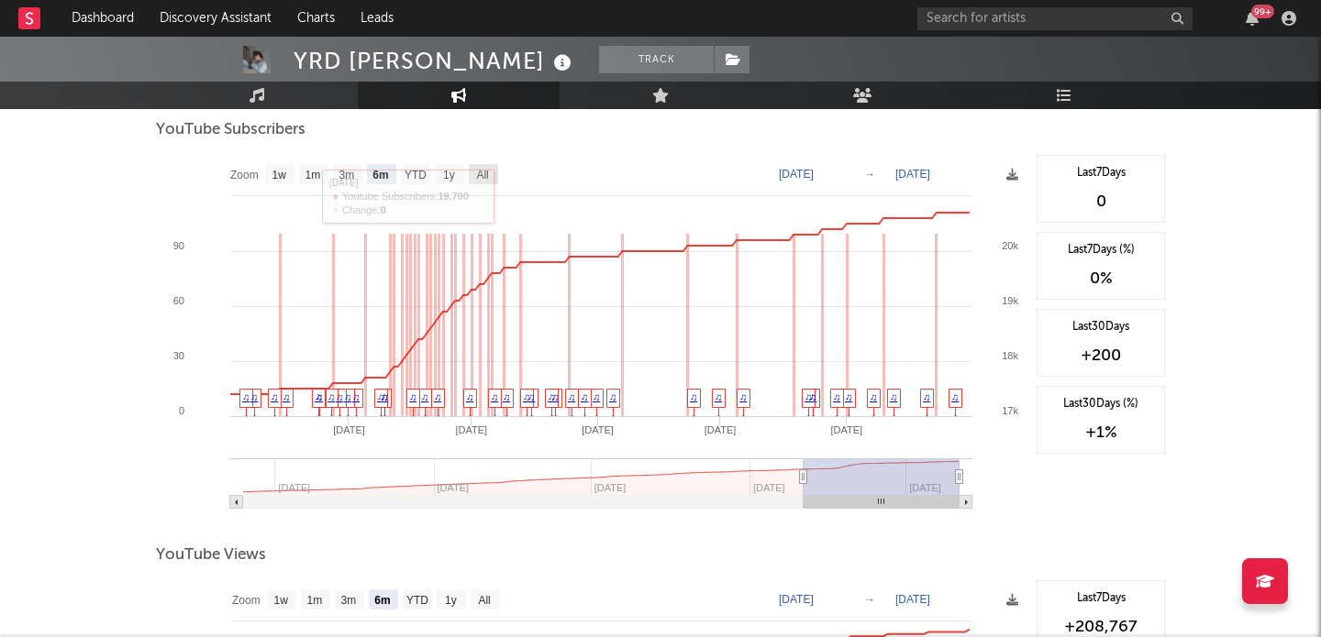
click at [478, 175] on text "All" at bounding box center [482, 175] width 12 height 13
select select "All"
type input "[DATE]"
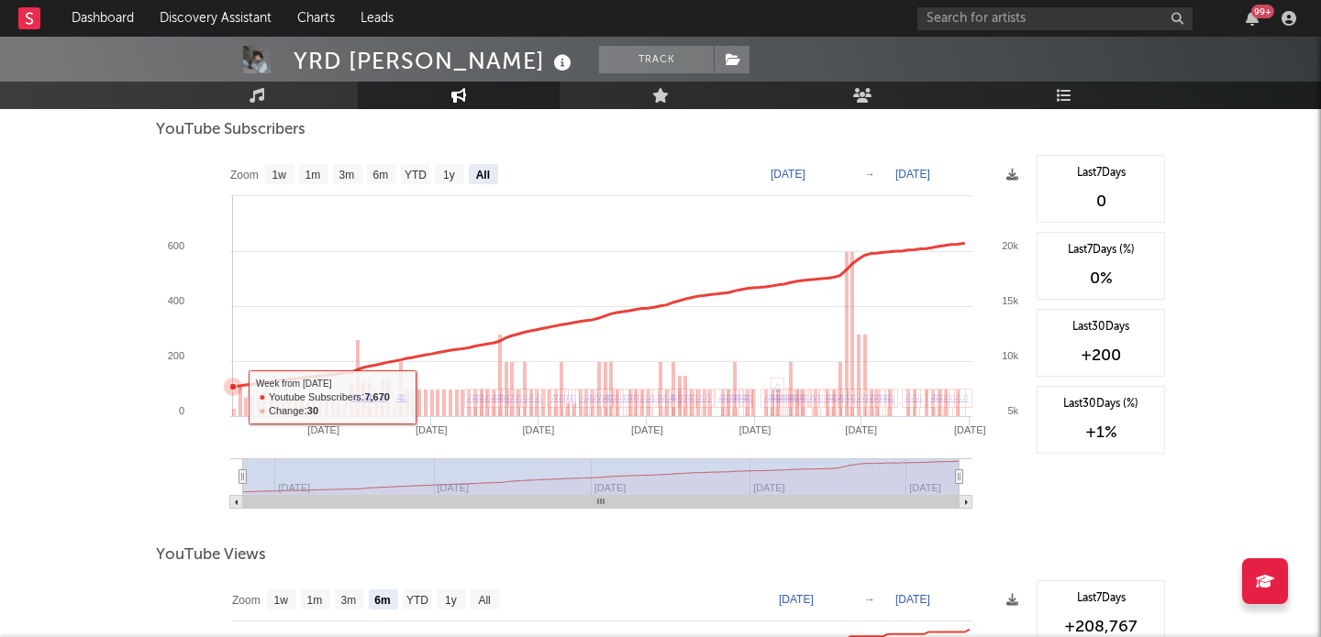
click at [230, 394] on icon at bounding box center [233, 387] width 18 height 18
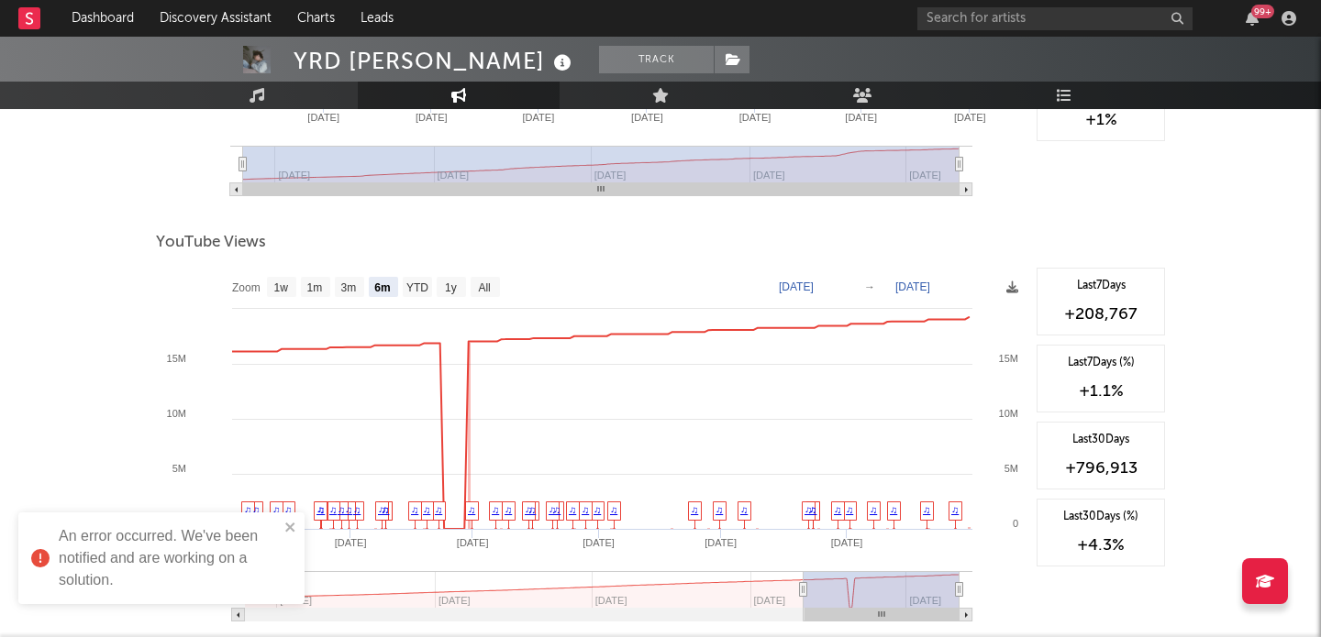
scroll to position [1844, 0]
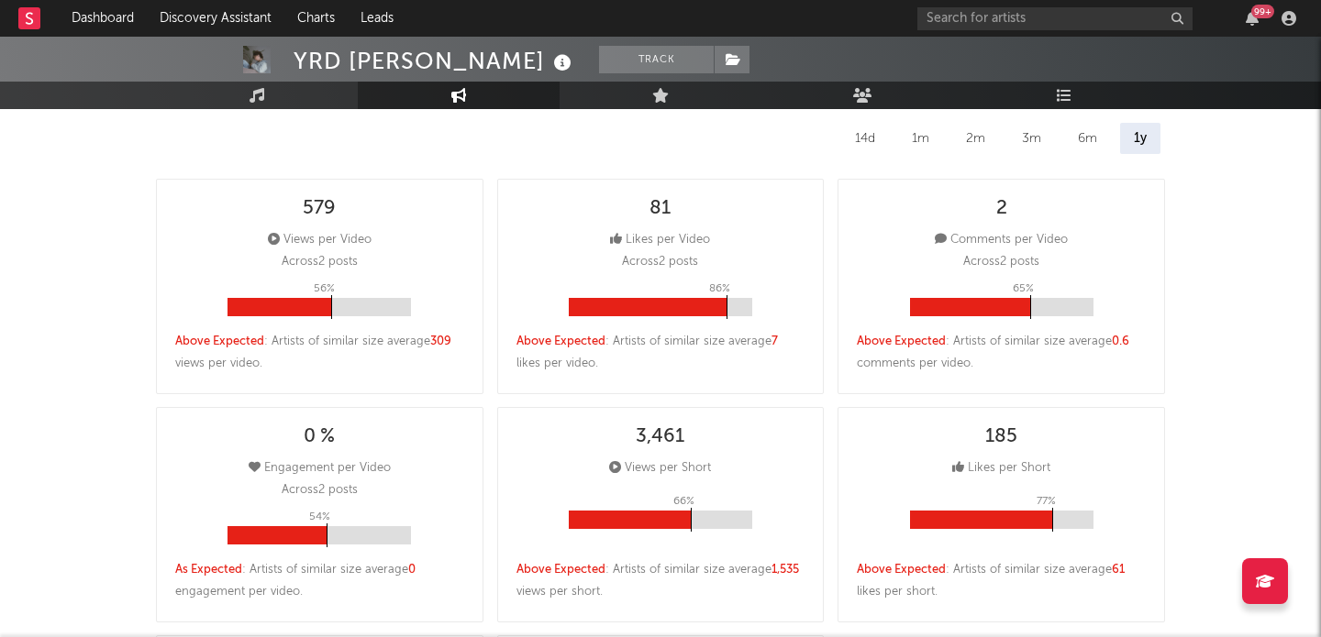
scroll to position [0, 0]
